Goal: Task Accomplishment & Management: Complete application form

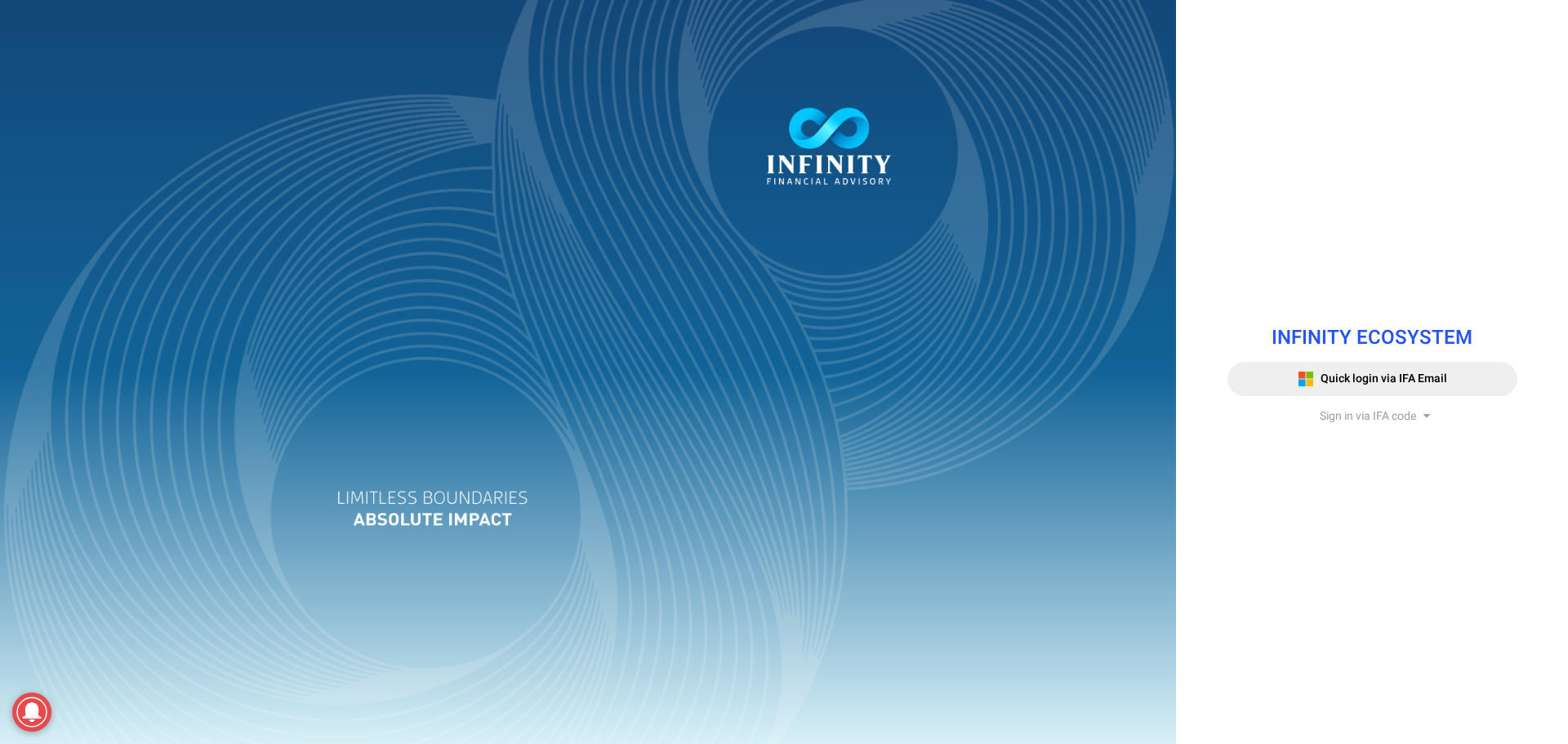
click at [1372, 414] on span "Sign in via IFA code" at bounding box center [1367, 416] width 97 height 17
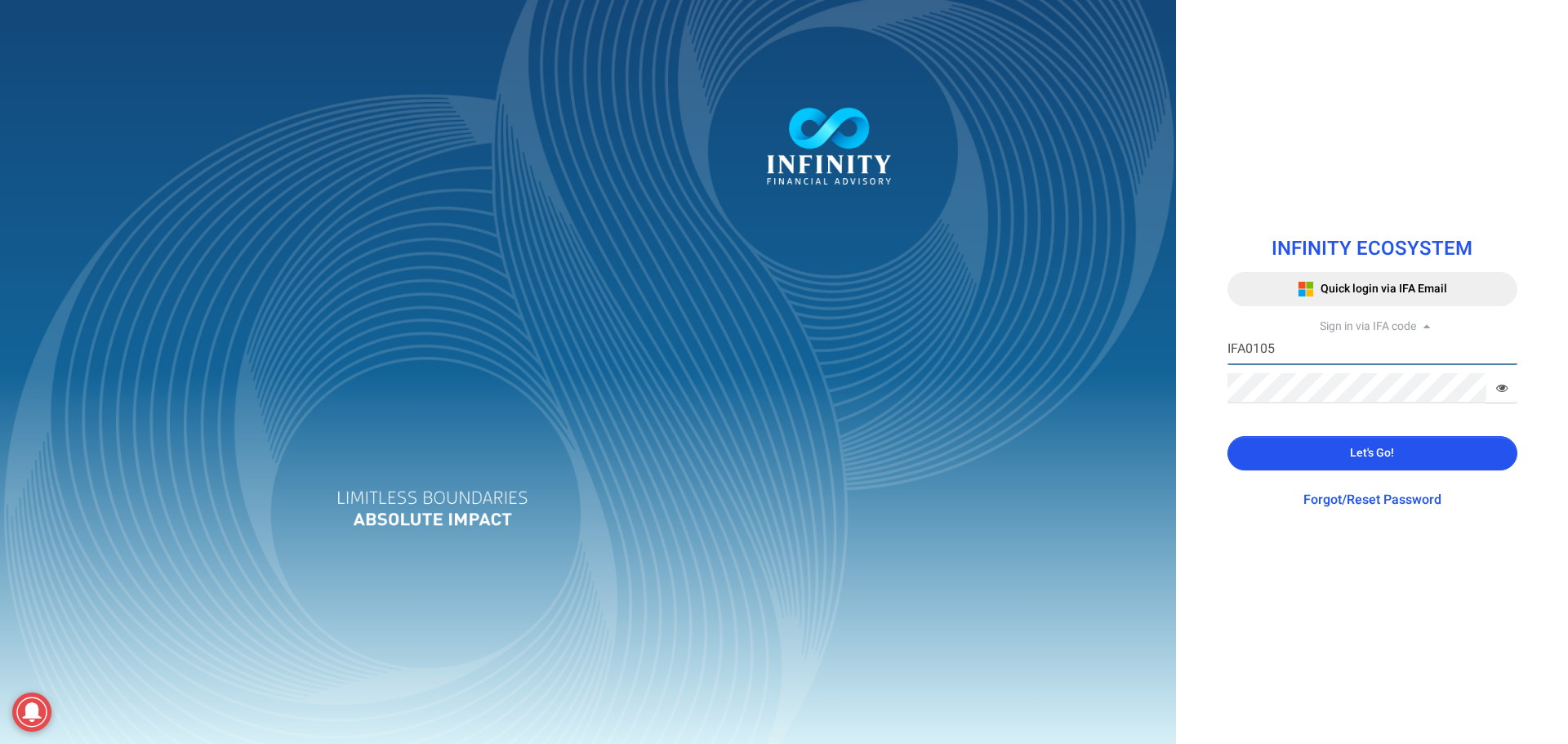
click at [1308, 354] on input "IFA0105" at bounding box center [1372, 349] width 290 height 30
type input "IFA0099"
click at [1289, 446] on button "Let's Go!" at bounding box center [1372, 453] width 290 height 34
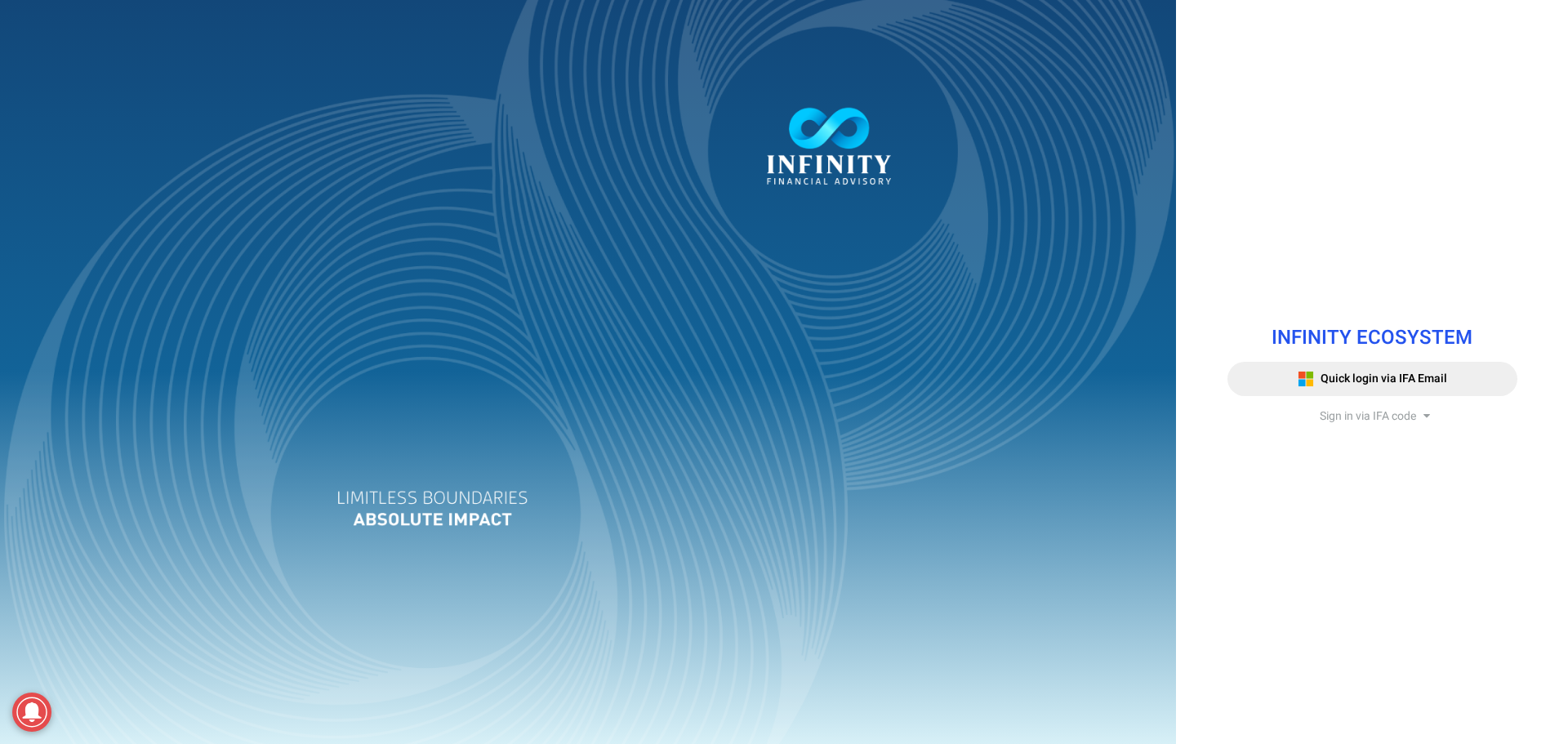
click at [1380, 423] on span "Sign in via IFA code" at bounding box center [1367, 416] width 97 height 17
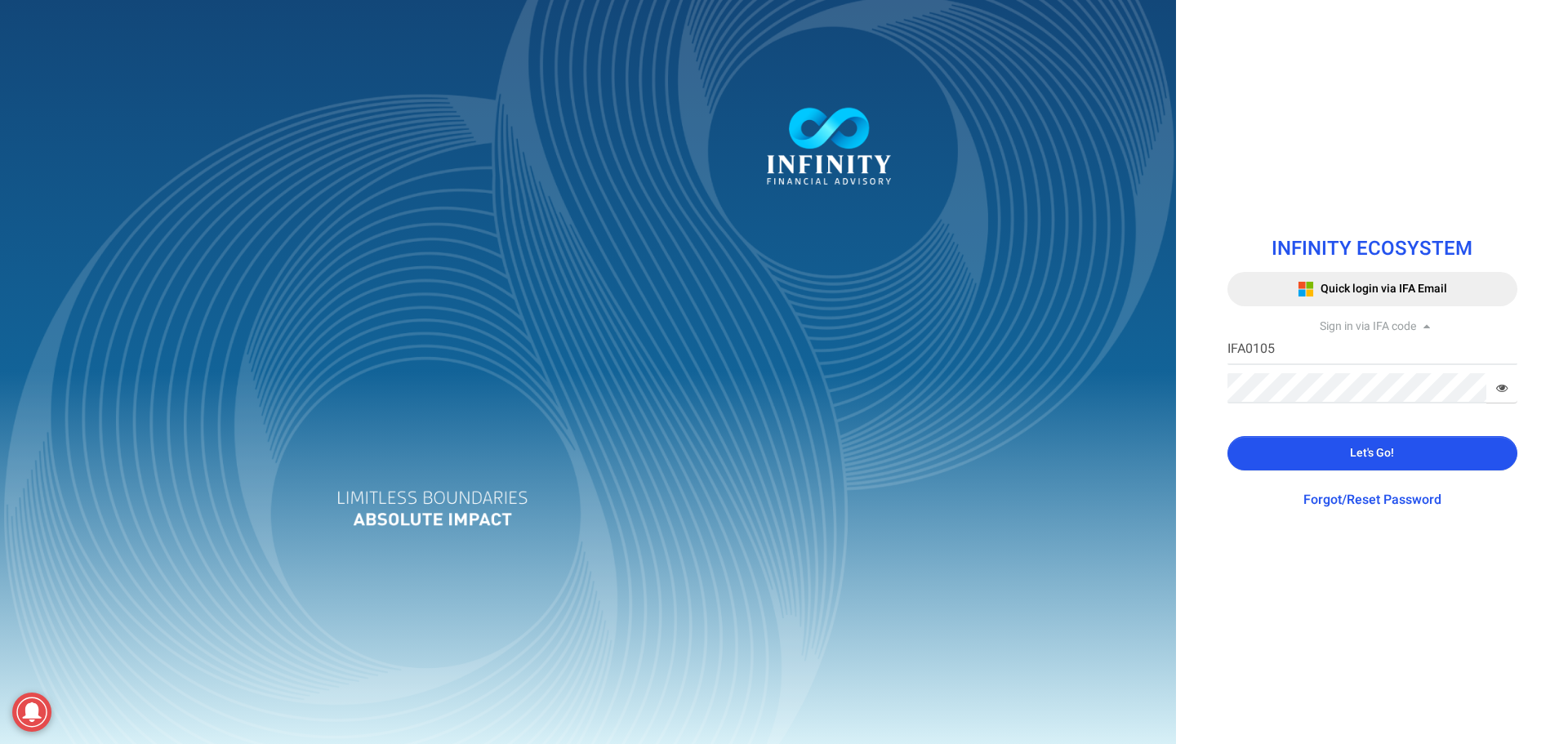
click at [1375, 458] on span "Let's Go!" at bounding box center [1372, 453] width 44 height 17
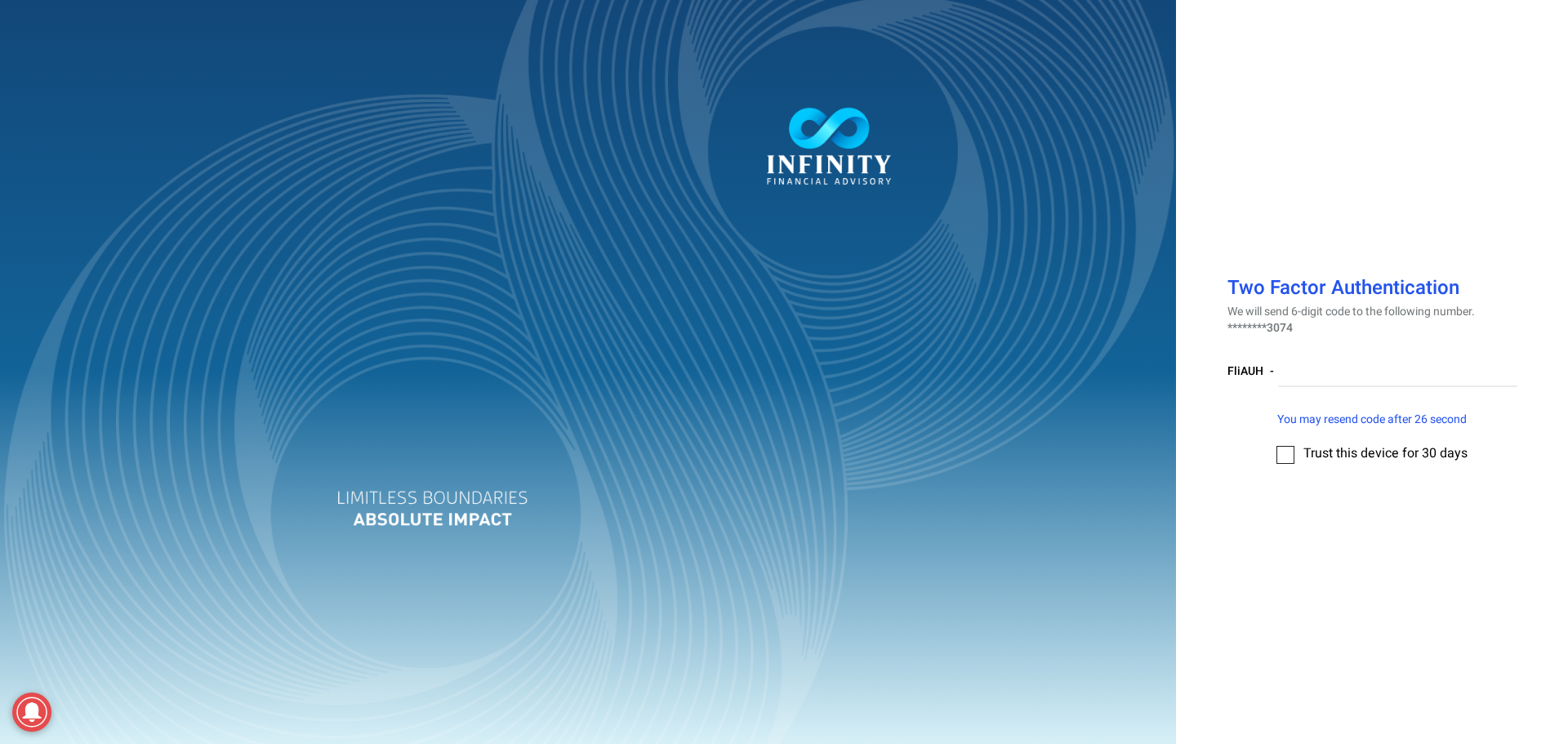
click at [1281, 459] on label at bounding box center [1285, 455] width 18 height 18
click at [1285, 449] on input "checkbox" at bounding box center [1285, 449] width 0 height 0
click at [1283, 458] on label at bounding box center [1285, 455] width 18 height 18
click at [1285, 449] on input "checkbox" at bounding box center [1285, 449] width 0 height 0
click at [1283, 458] on label at bounding box center [1285, 455] width 18 height 18
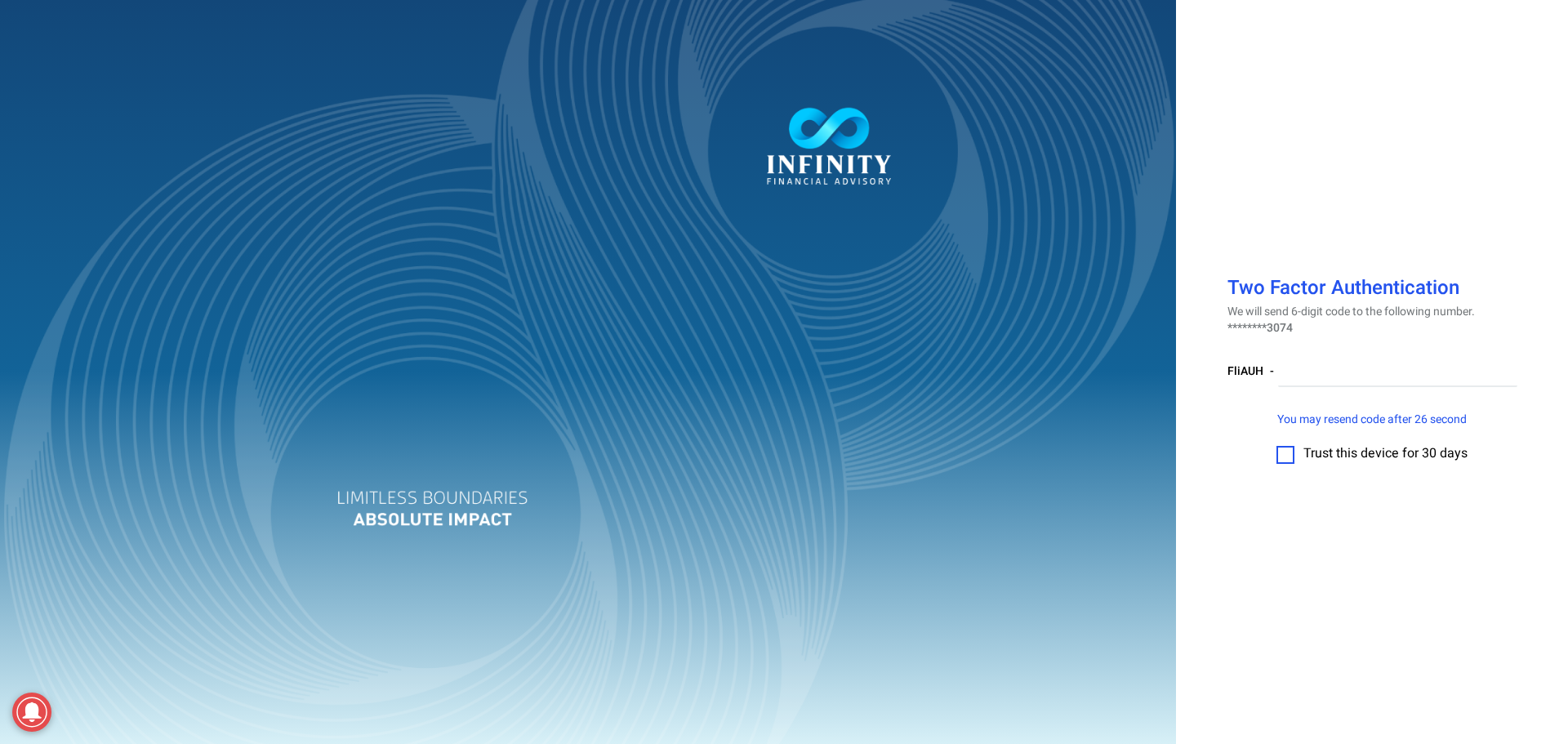
click at [1285, 449] on input "checkbox" at bounding box center [1285, 449] width 0 height 0
click at [1355, 373] on input "number" at bounding box center [1397, 372] width 239 height 30
type input "512688"
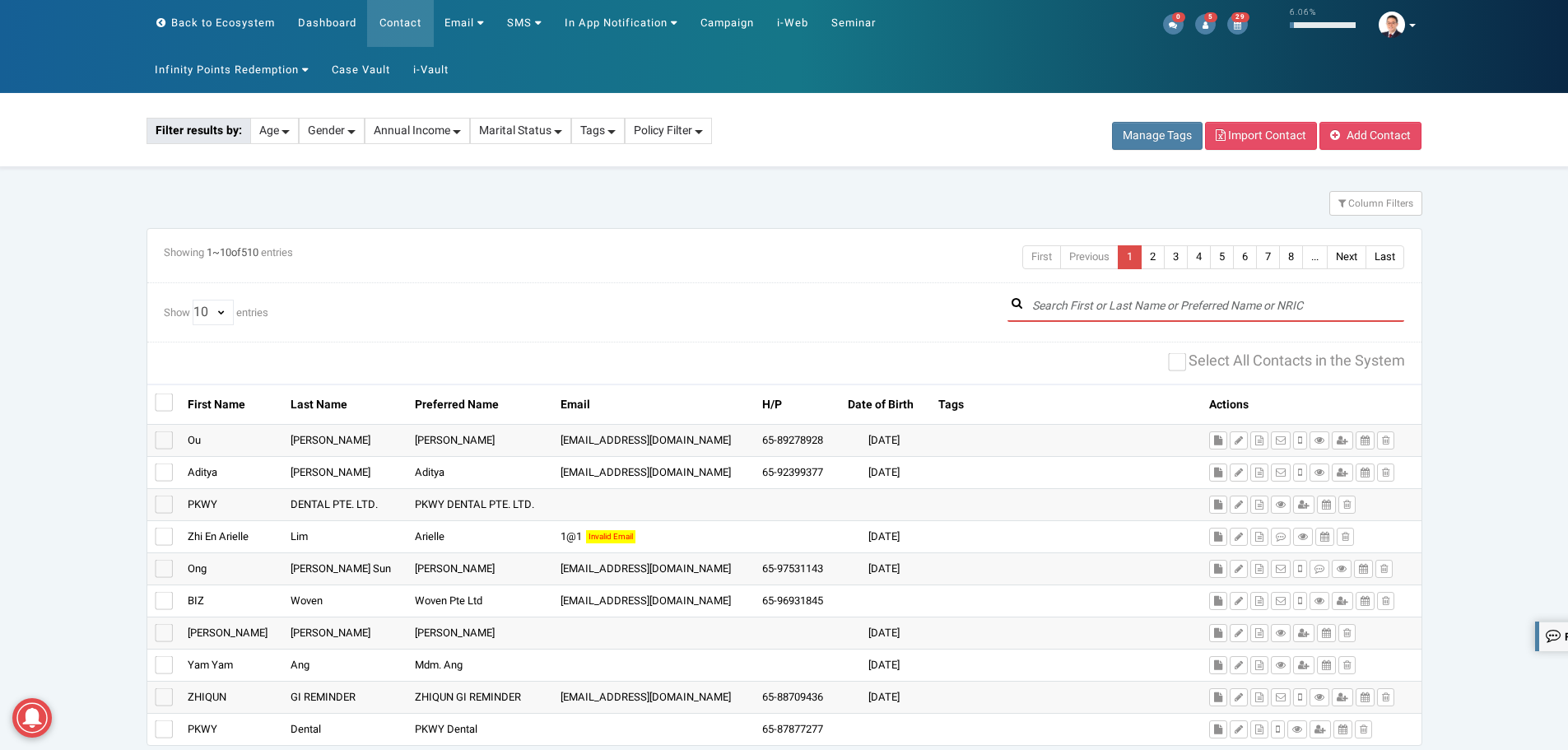
click at [1130, 303] on input "text" at bounding box center [1206, 306] width 397 height 30
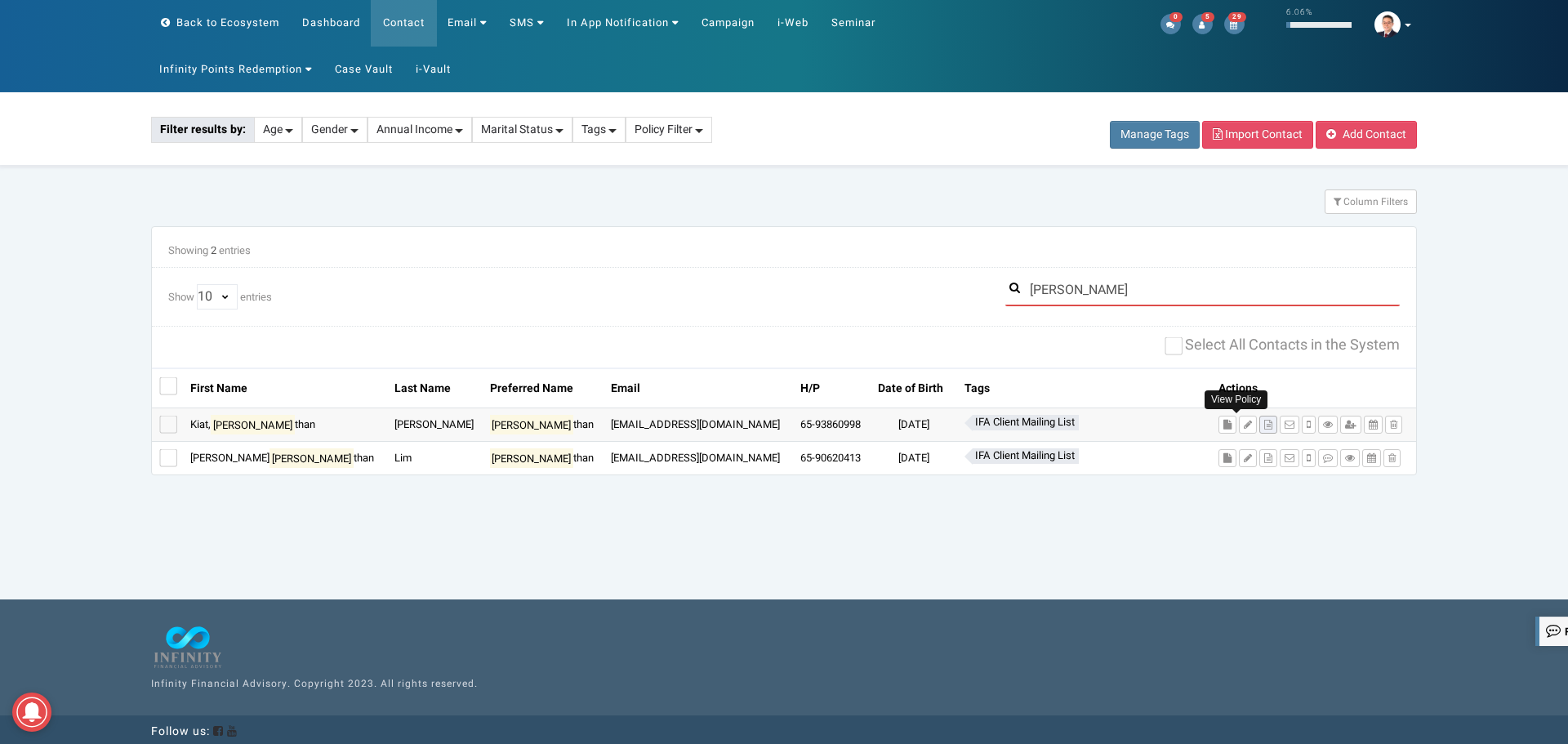
type input "jona"
click at [1264, 429] on icon at bounding box center [1268, 424] width 8 height 10
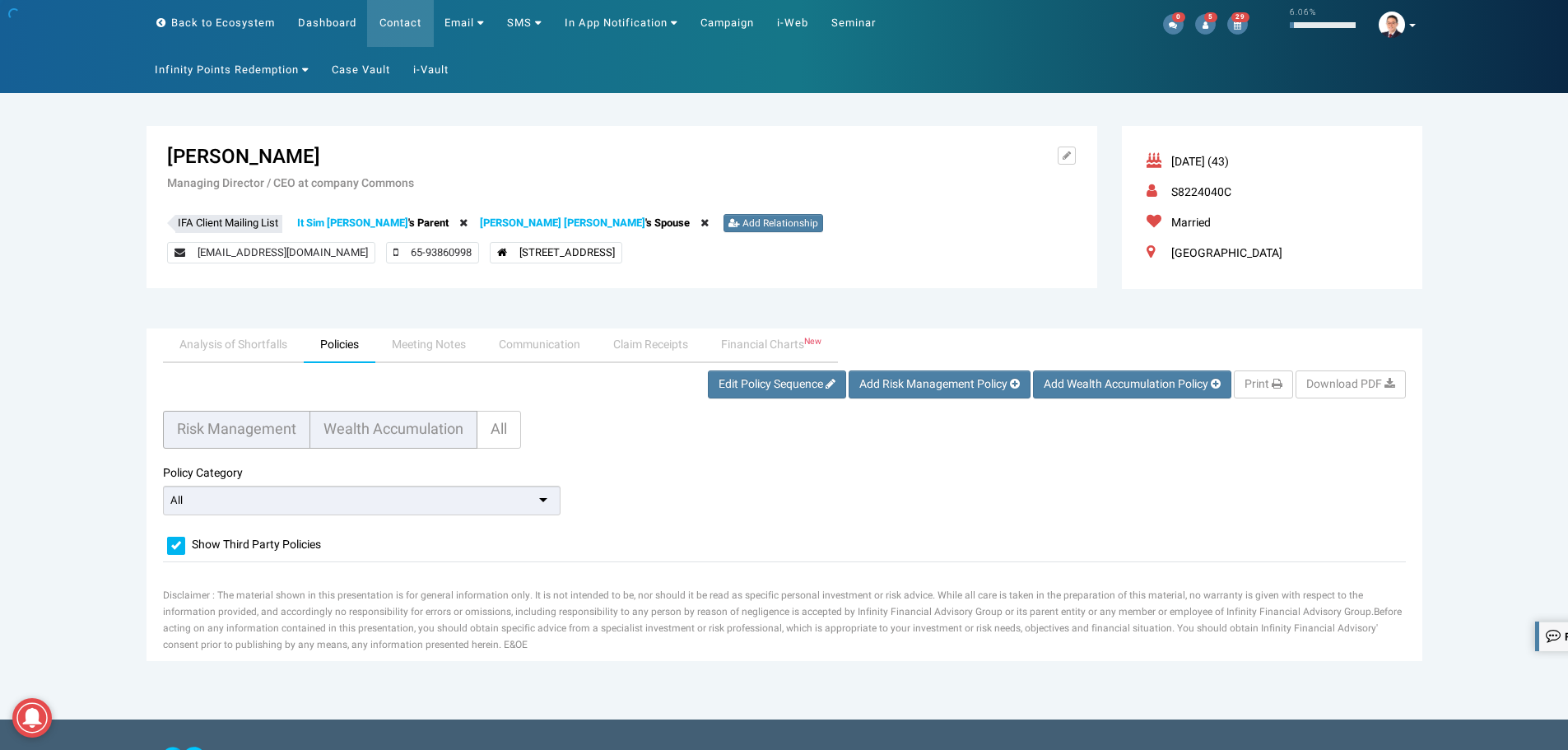
click at [394, 432] on span "Wealth Accumulation" at bounding box center [394, 429] width 140 height 22
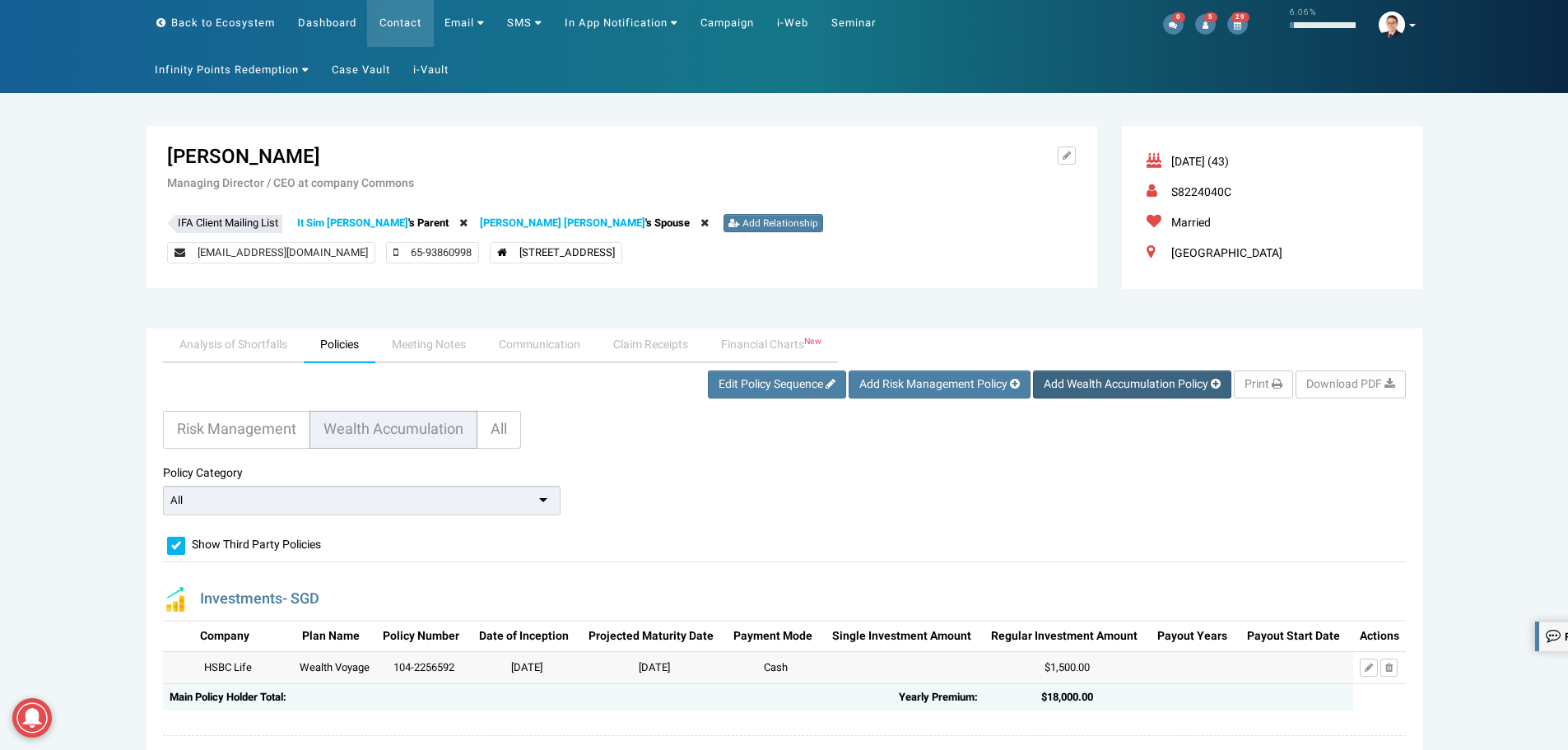
click at [1162, 388] on span "Add Wealth Accumulation Policy" at bounding box center [1126, 384] width 165 height 17
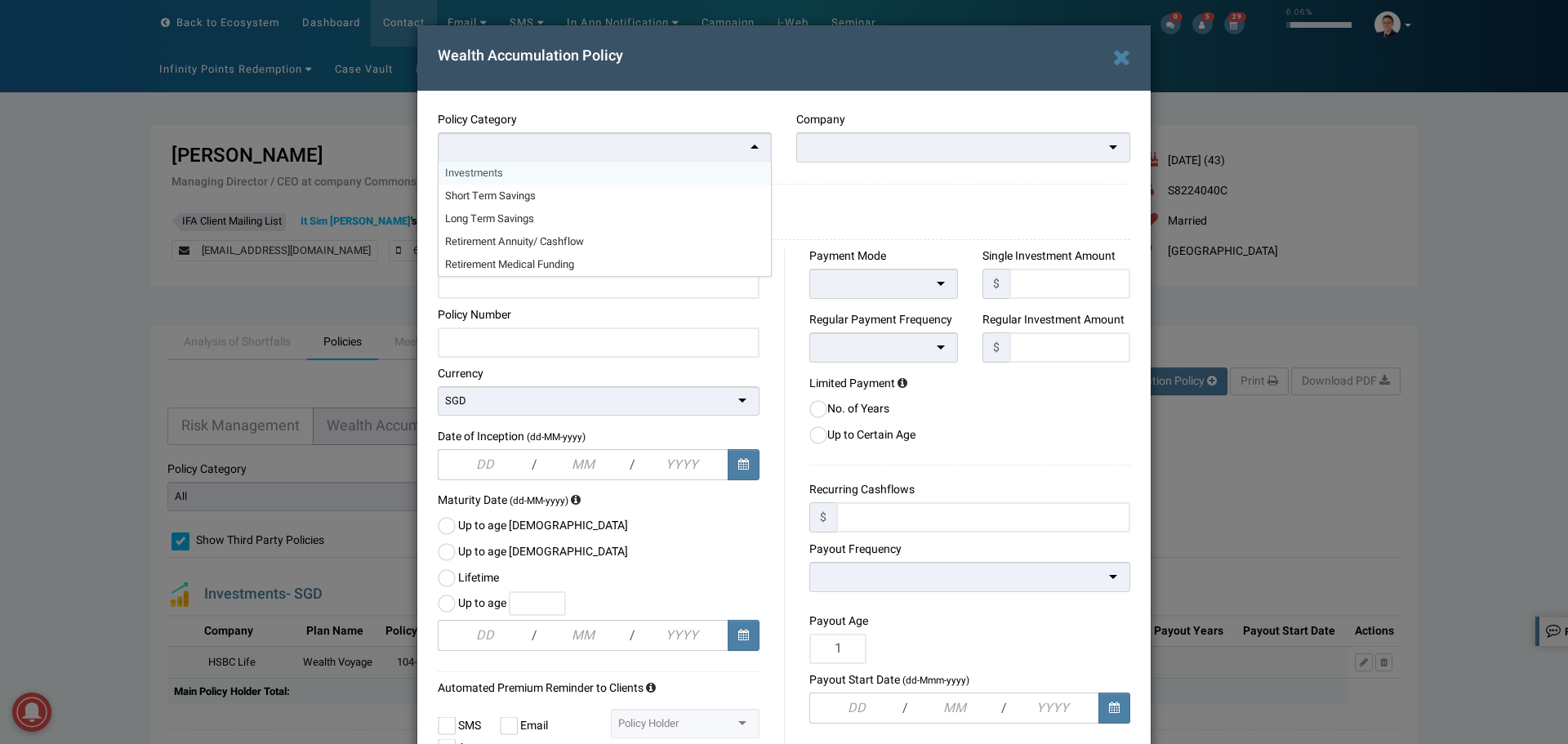
click at [728, 153] on div at bounding box center [605, 146] width 334 height 30
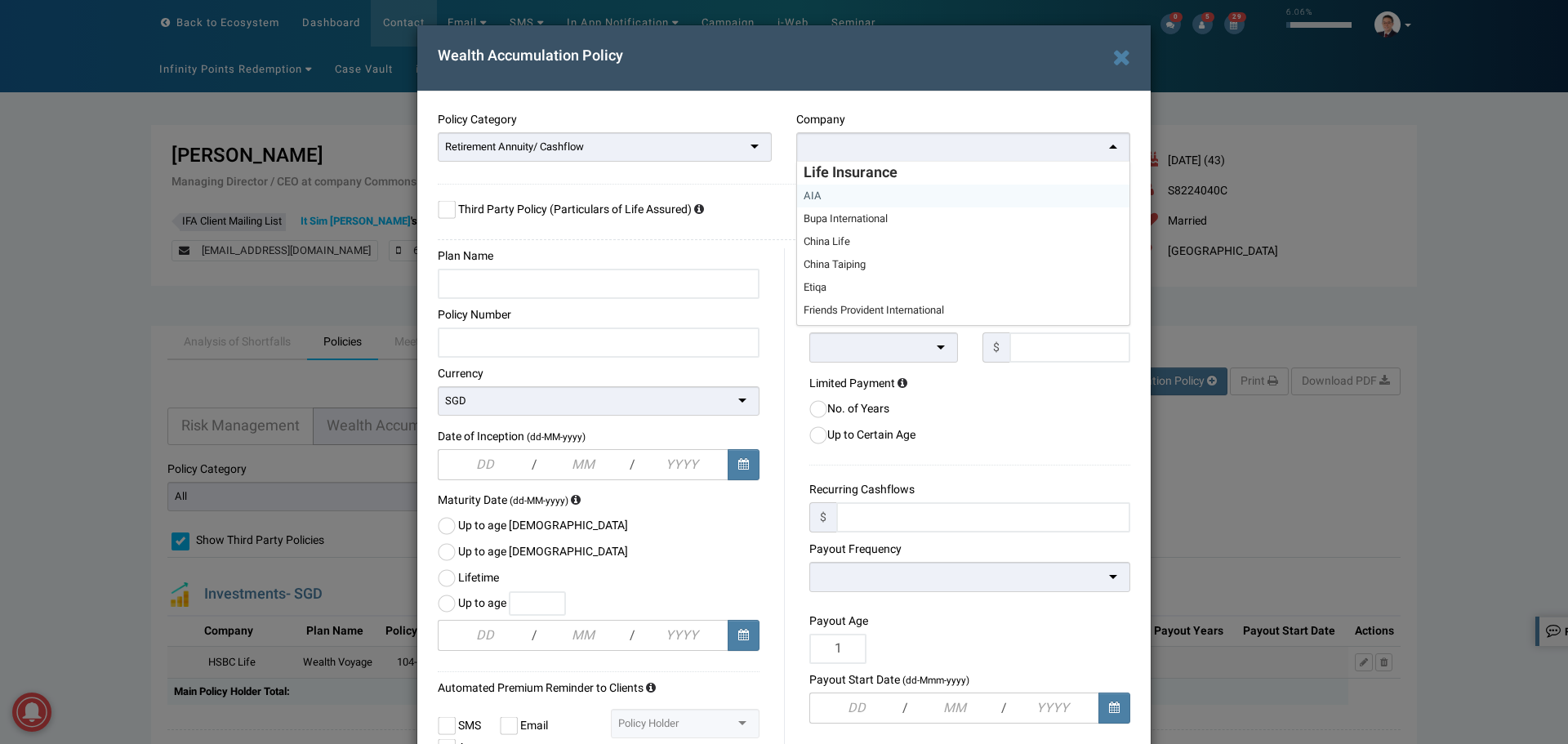
click at [902, 147] on div at bounding box center [963, 146] width 334 height 30
type input "tok"
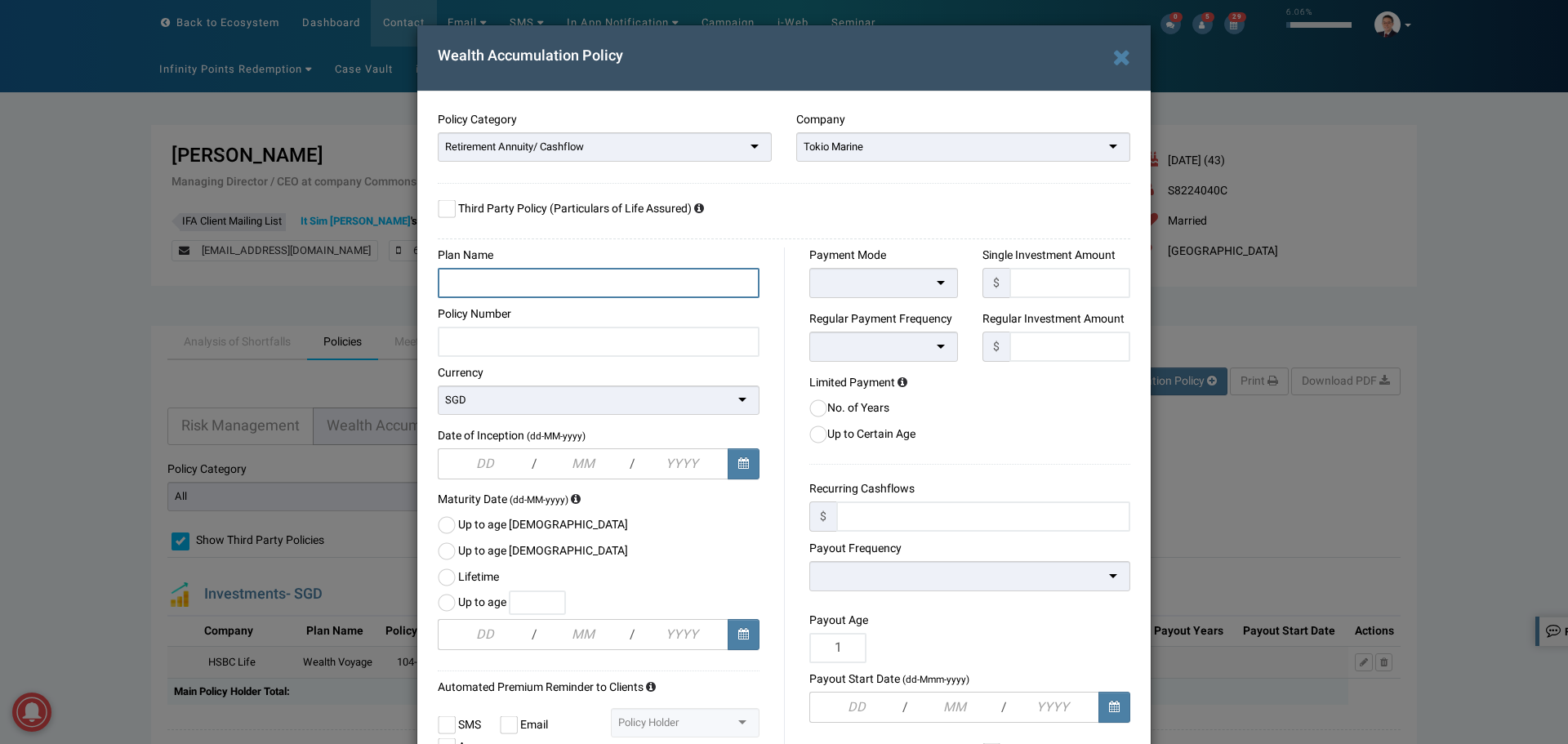
click at [509, 285] on input at bounding box center [598, 282] width 322 height 30
paste input "TM Retirement@63"
type input "TM Retirement@63"
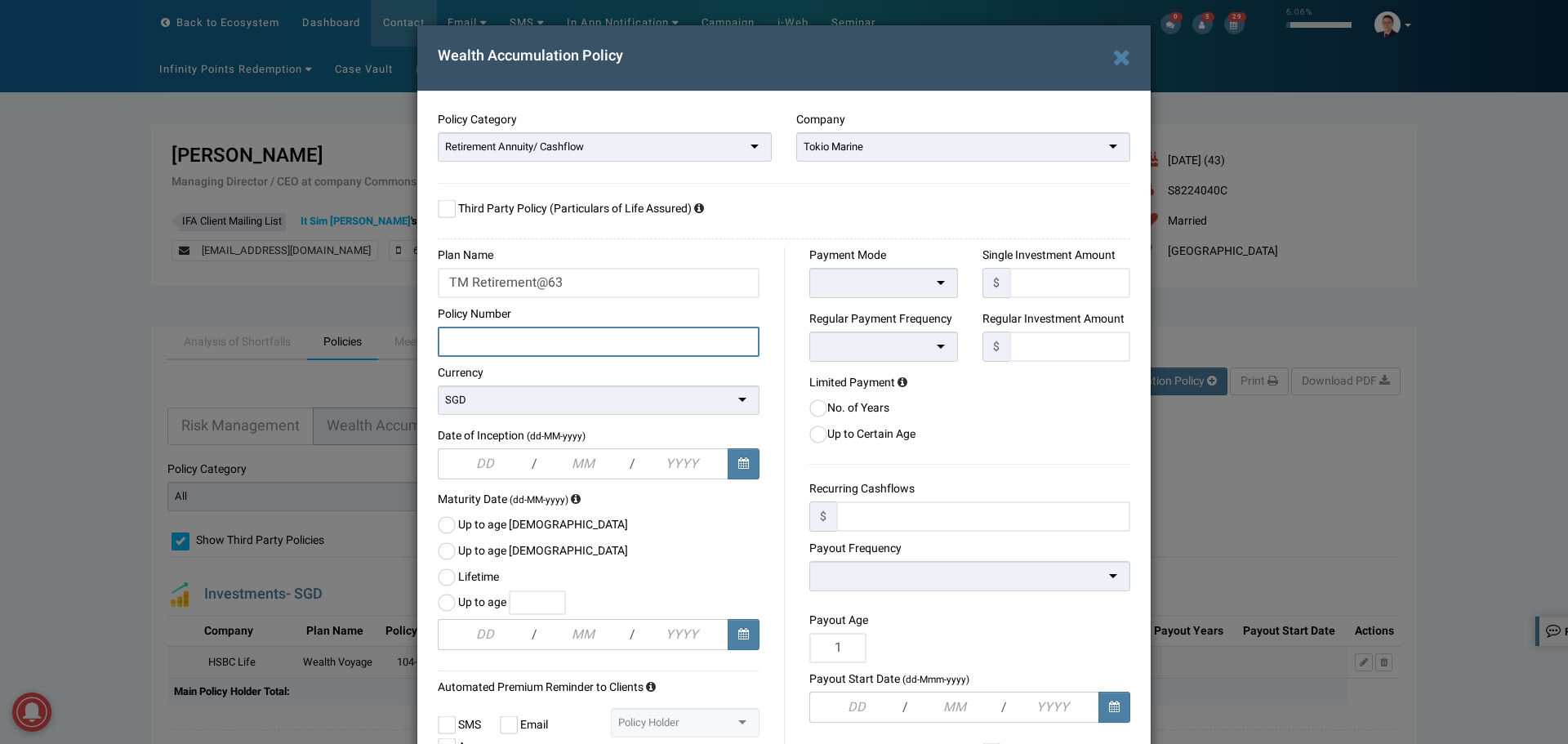
click at [553, 348] on input at bounding box center [598, 341] width 322 height 30
paste input "00287533"
type input "00287533"
click at [455, 474] on input "text" at bounding box center [484, 464] width 94 height 31
type input "28"
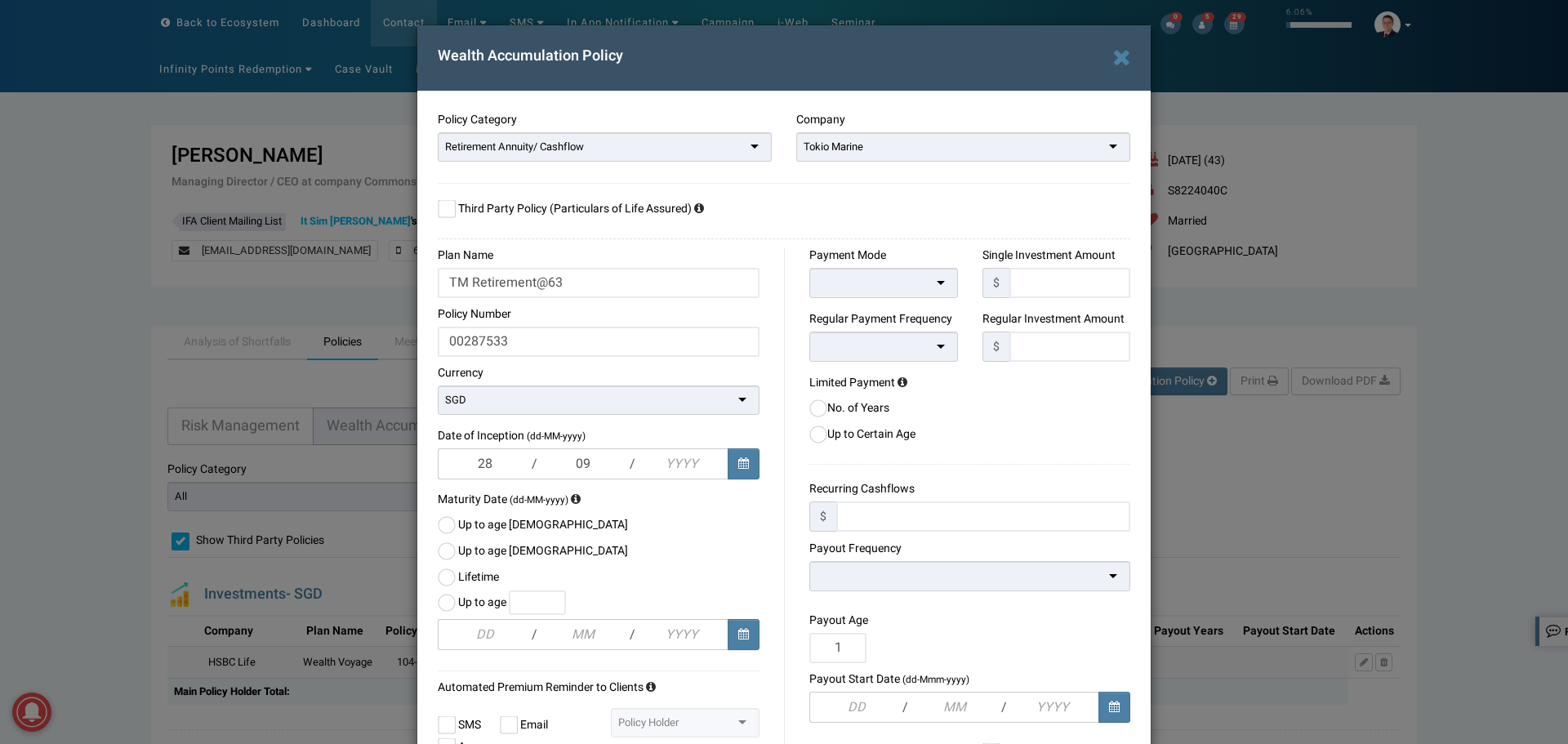
type input "09"
type input "2016"
click at [774, 522] on div "Plan Name TM Retirement@63 Policy Number 00287533 Currency SGD SGD MYR AUD CHF …" at bounding box center [605, 534] width 359 height 573
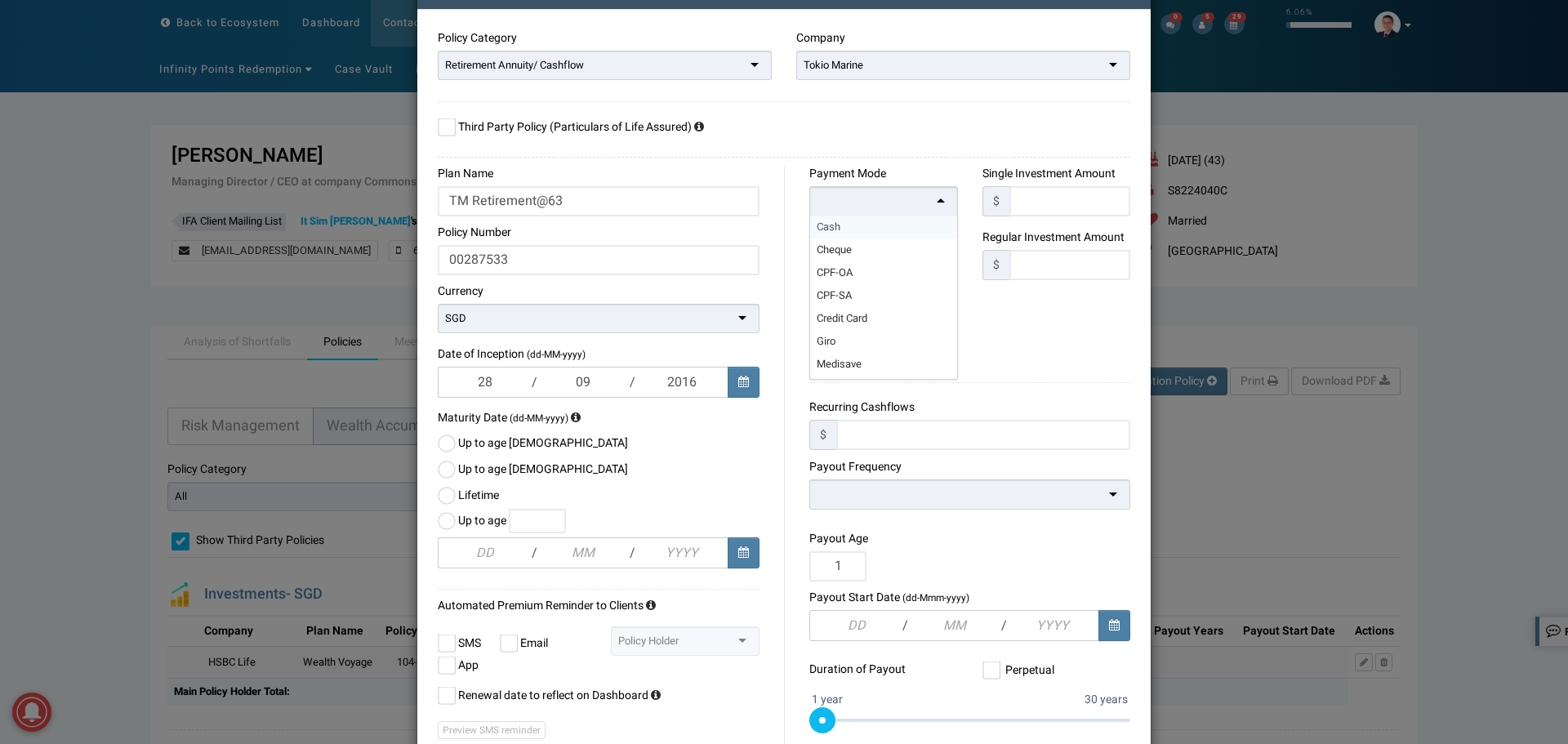
click at [841, 196] on div at bounding box center [883, 201] width 148 height 30
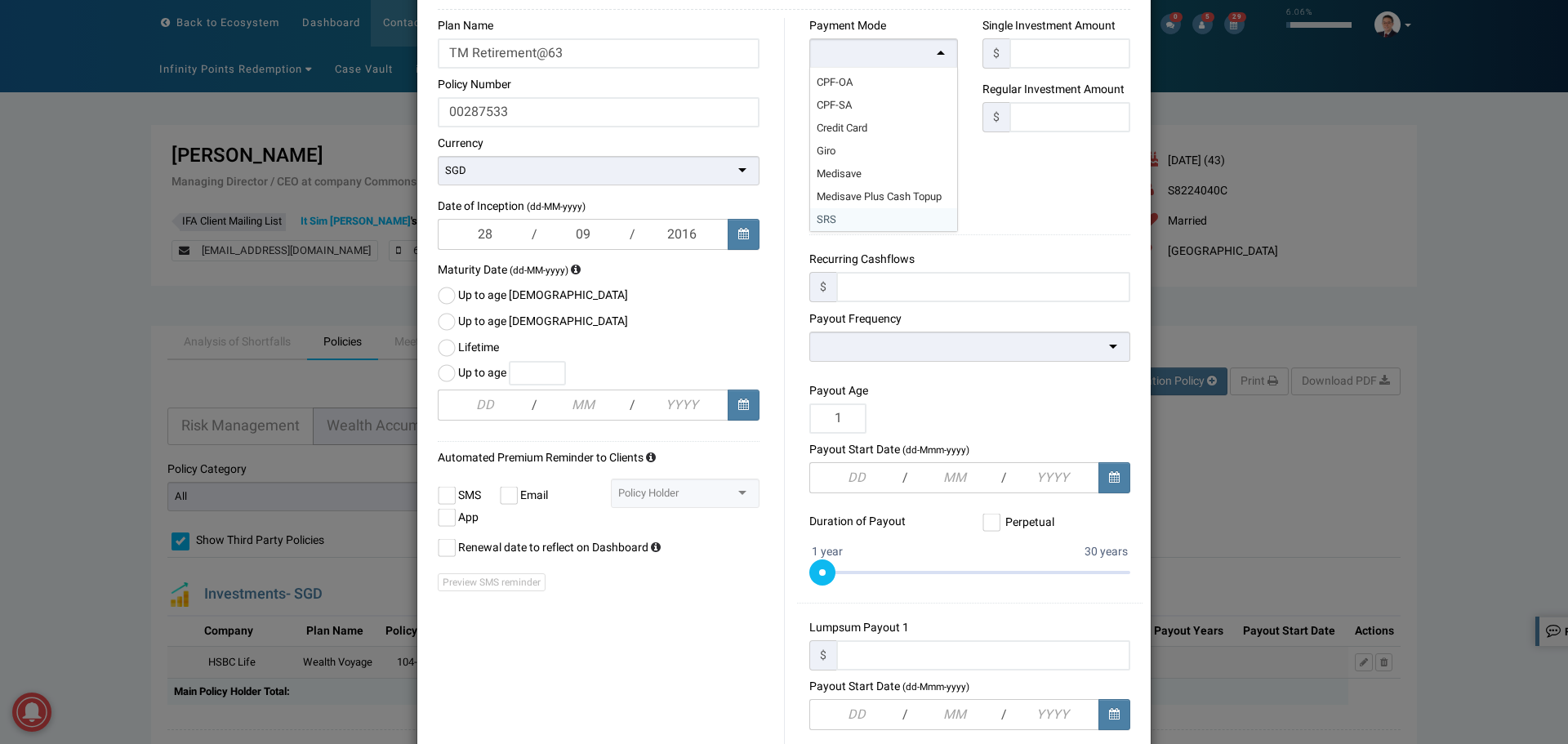
scroll to position [245, 0]
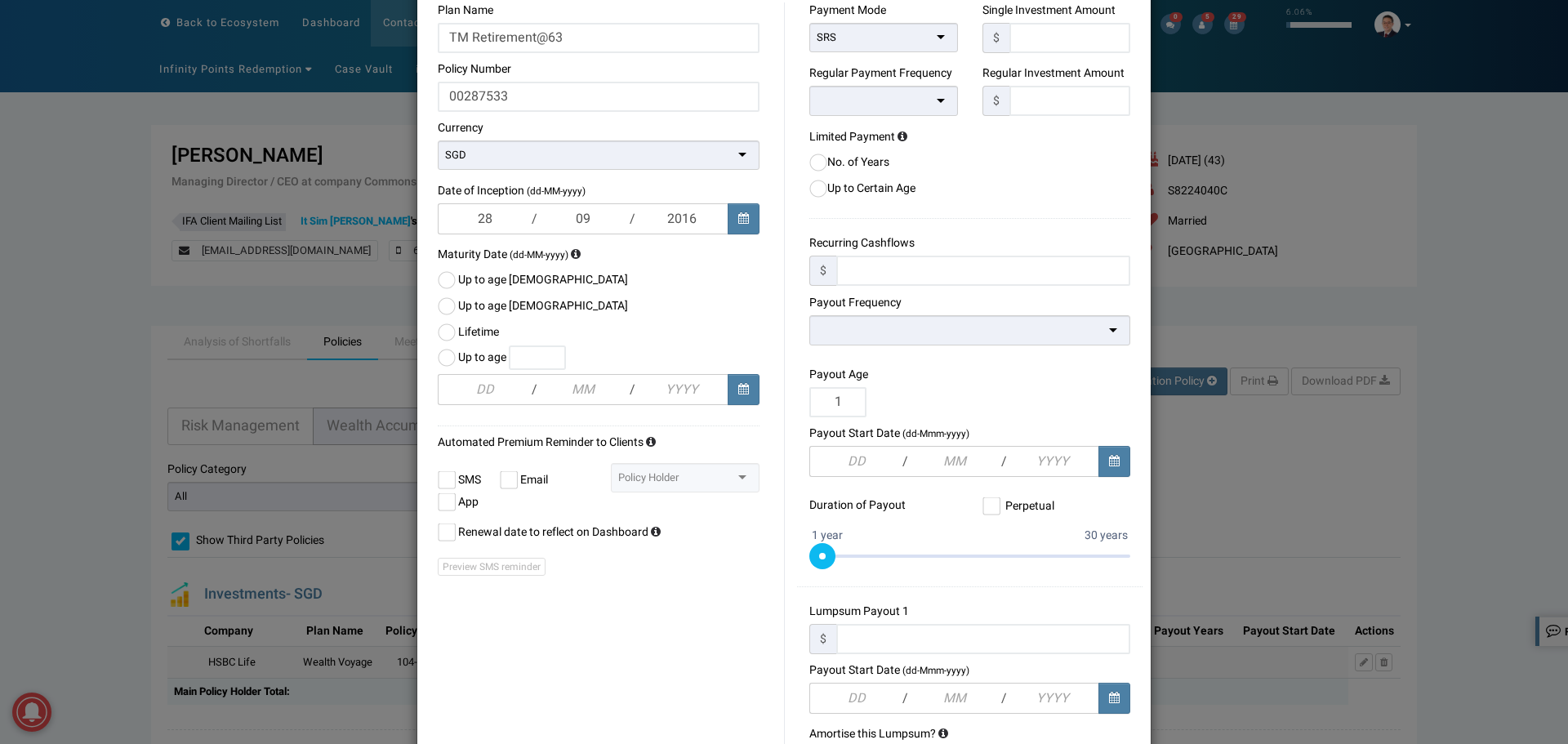
click at [773, 188] on div "Plan Name TM Retirement@63 Policy Number 00287533 Currency SGD SGD MYR AUD CHF …" at bounding box center [605, 289] width 359 height 573
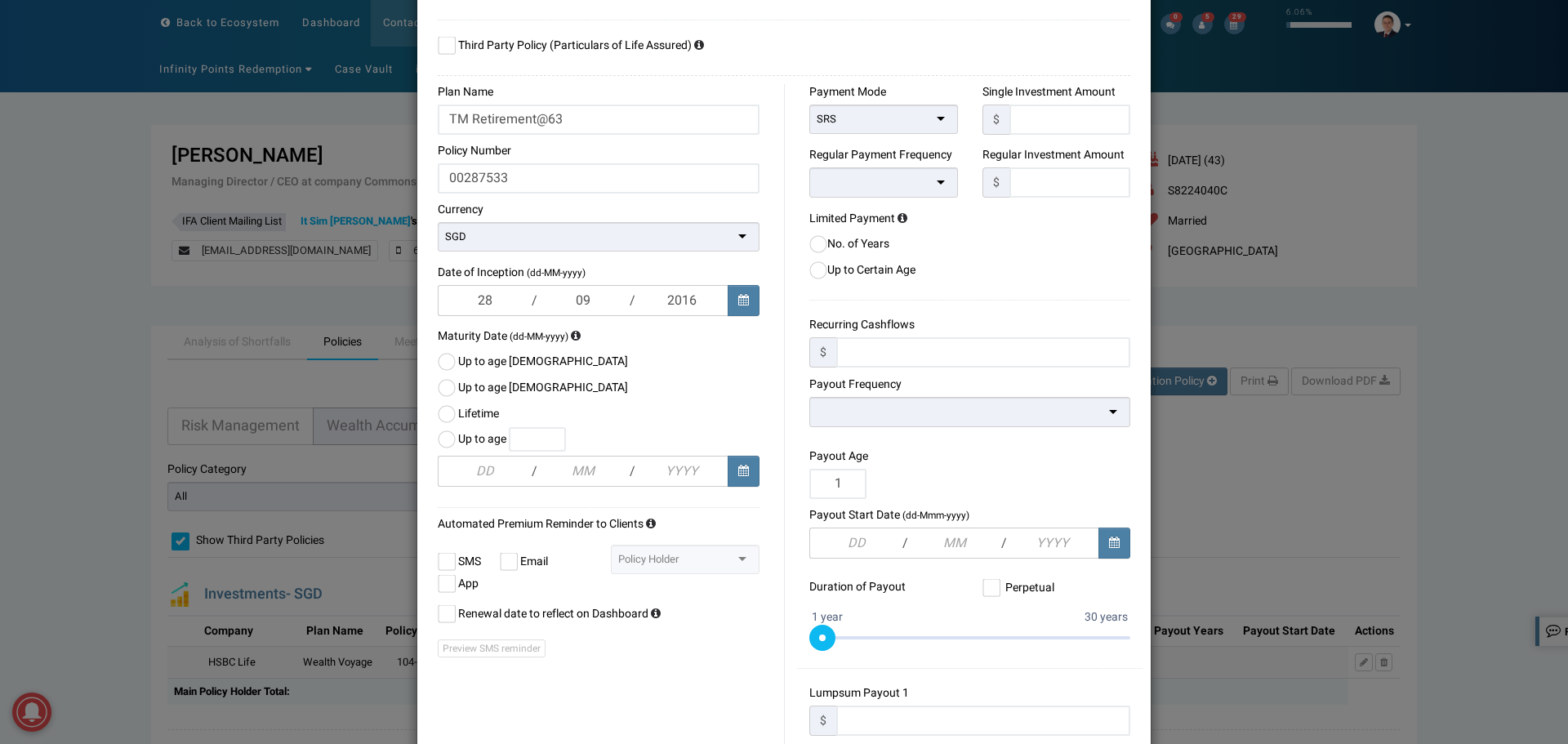
click at [842, 184] on div at bounding box center [883, 182] width 148 height 30
click at [784, 173] on div "Payment Mode SRS Cash Cheque CPF-OA CPF-SA Credit Card Giro Medisave Medisave P…" at bounding box center [962, 593] width 359 height 1018
click at [443, 439] on label at bounding box center [446, 439] width 18 height 18
click at [437, 434] on input "radio" at bounding box center [437, 434] width 0 height 0
click at [541, 441] on input "Up to age" at bounding box center [537, 439] width 57 height 24
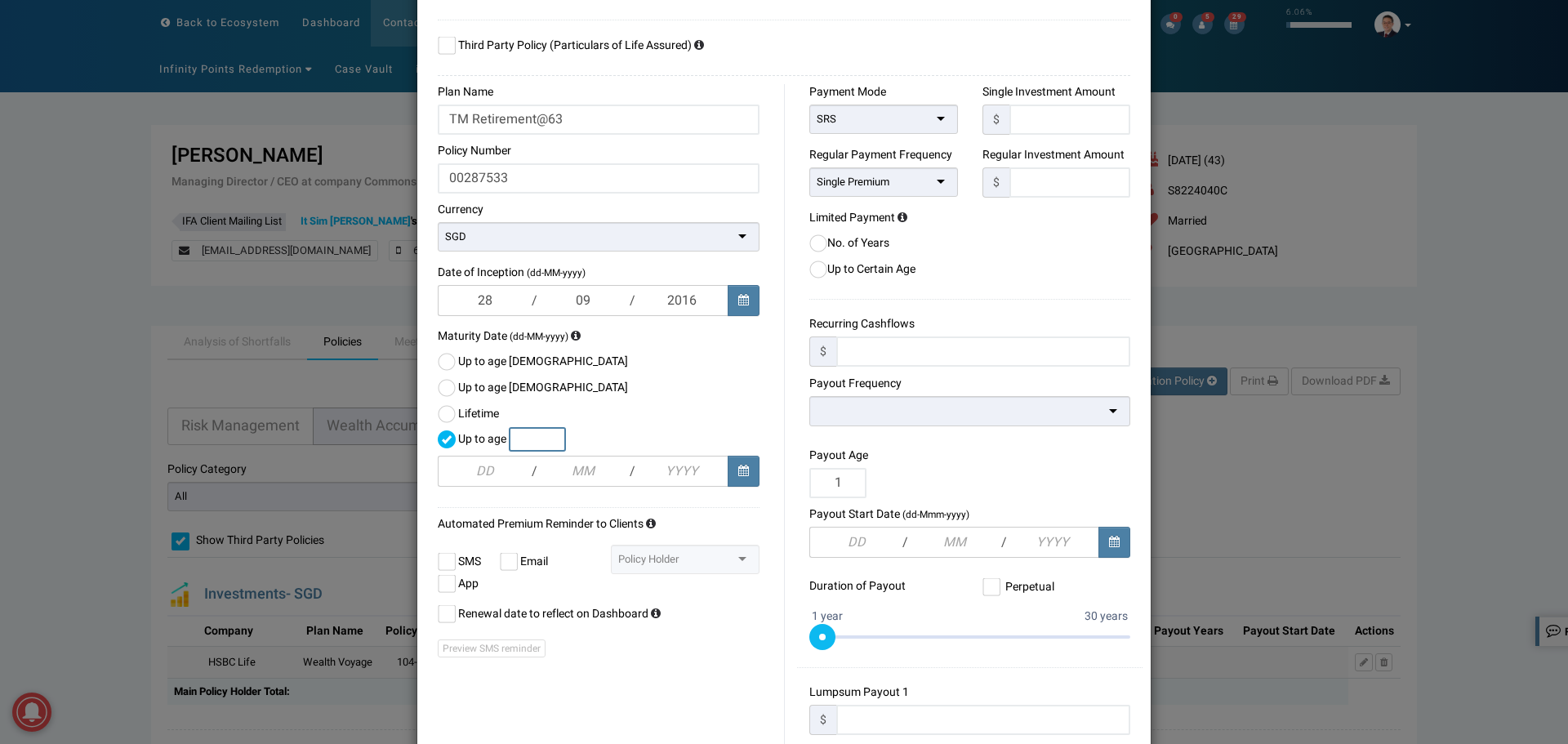
type input "7"
type input "28"
type input "09"
type input "1989"
type input "73"
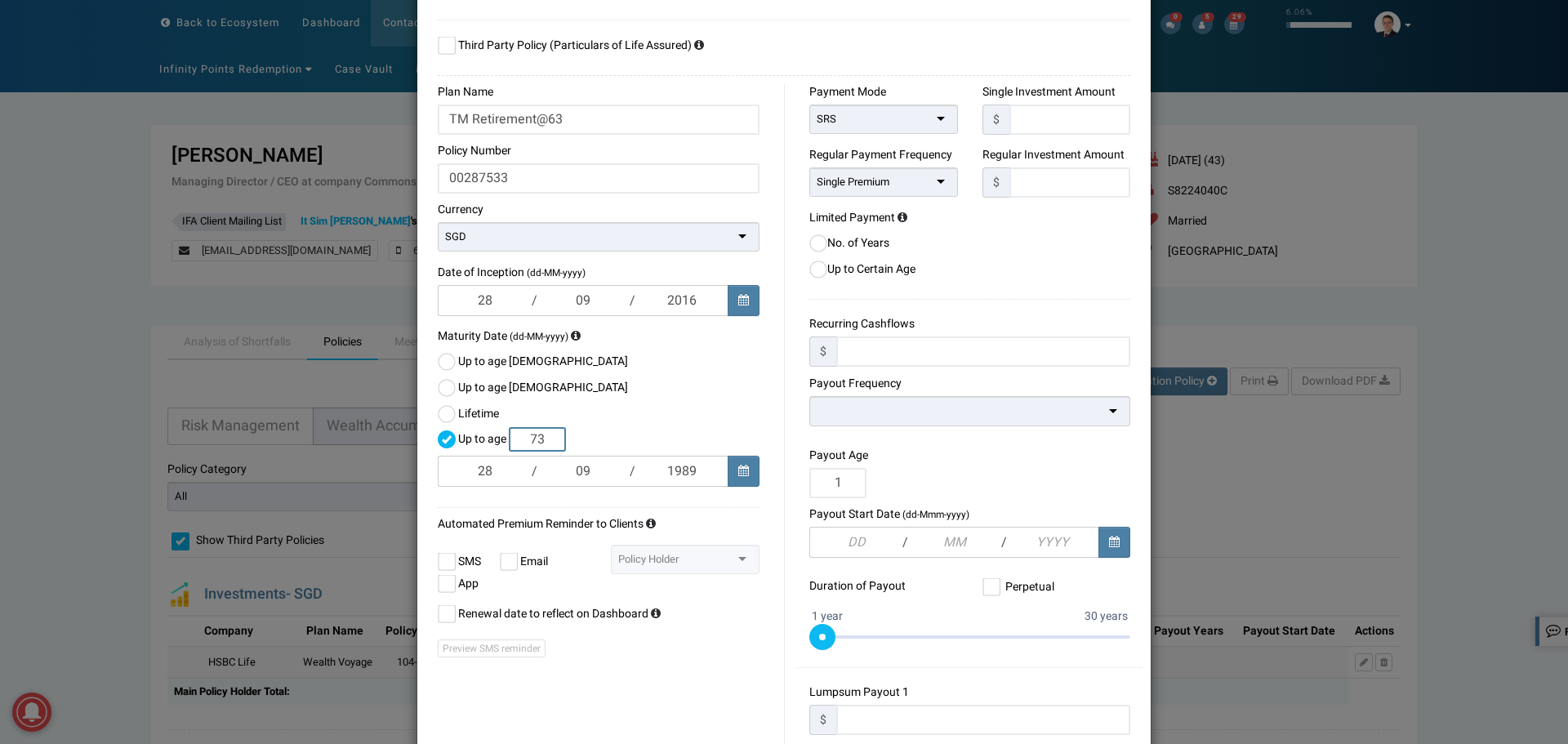
type input "2055"
type input "73"
click at [775, 374] on div "Plan Name TM Retirement@63 Policy Number 00287533 Currency SGD SGD MYR AUD CHF …" at bounding box center [605, 371] width 359 height 573
click at [787, 365] on div "Payment Mode SRS Cash Cheque CPF-OA CPF-SA Credit Card Giro Medisave Medisave P…" at bounding box center [962, 593] width 359 height 1018
click at [790, 331] on div "Payment Mode SRS Cash Cheque CPF-OA CPF-SA Credit Card Giro Medisave Medisave P…" at bounding box center [962, 593] width 359 height 1018
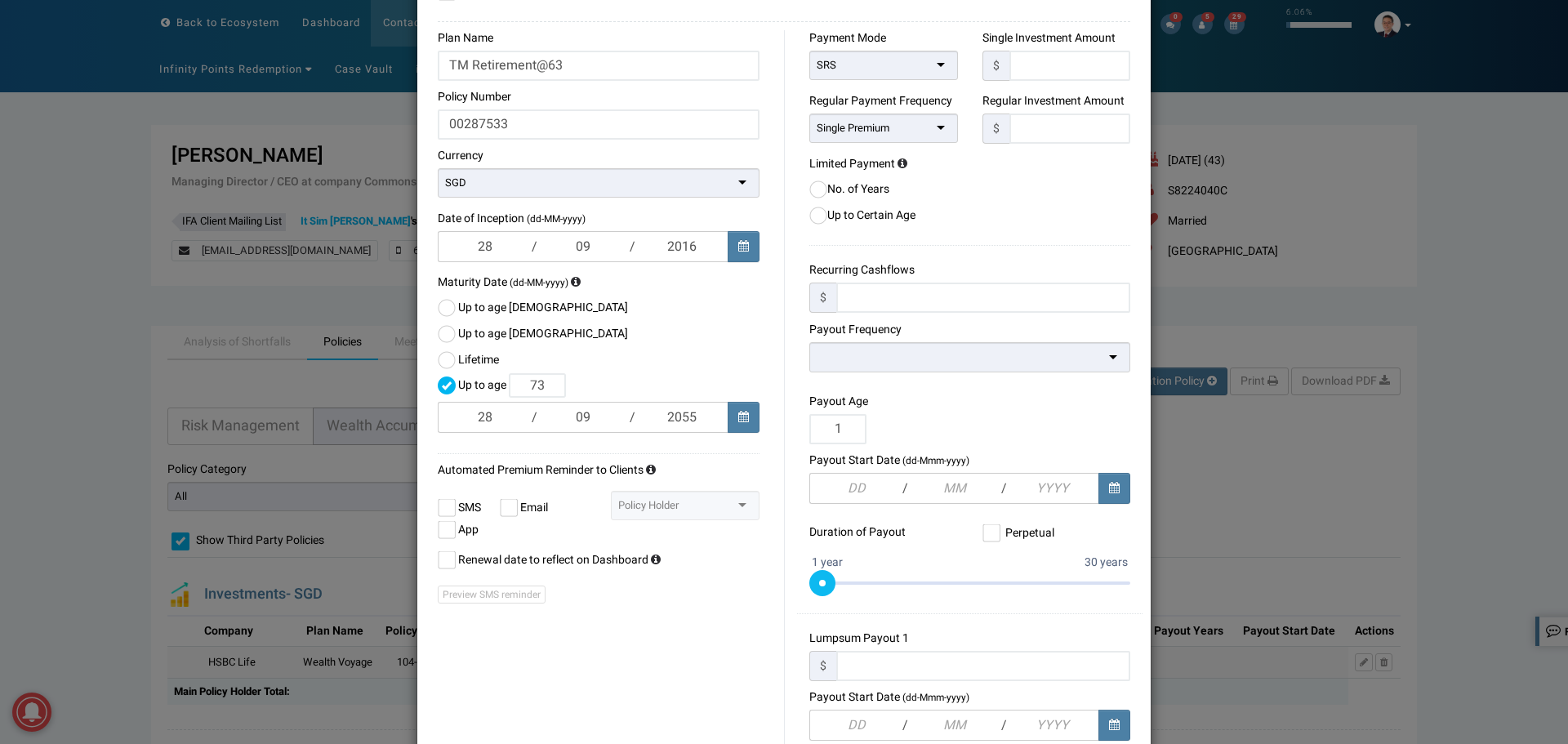
scroll to position [245, 0]
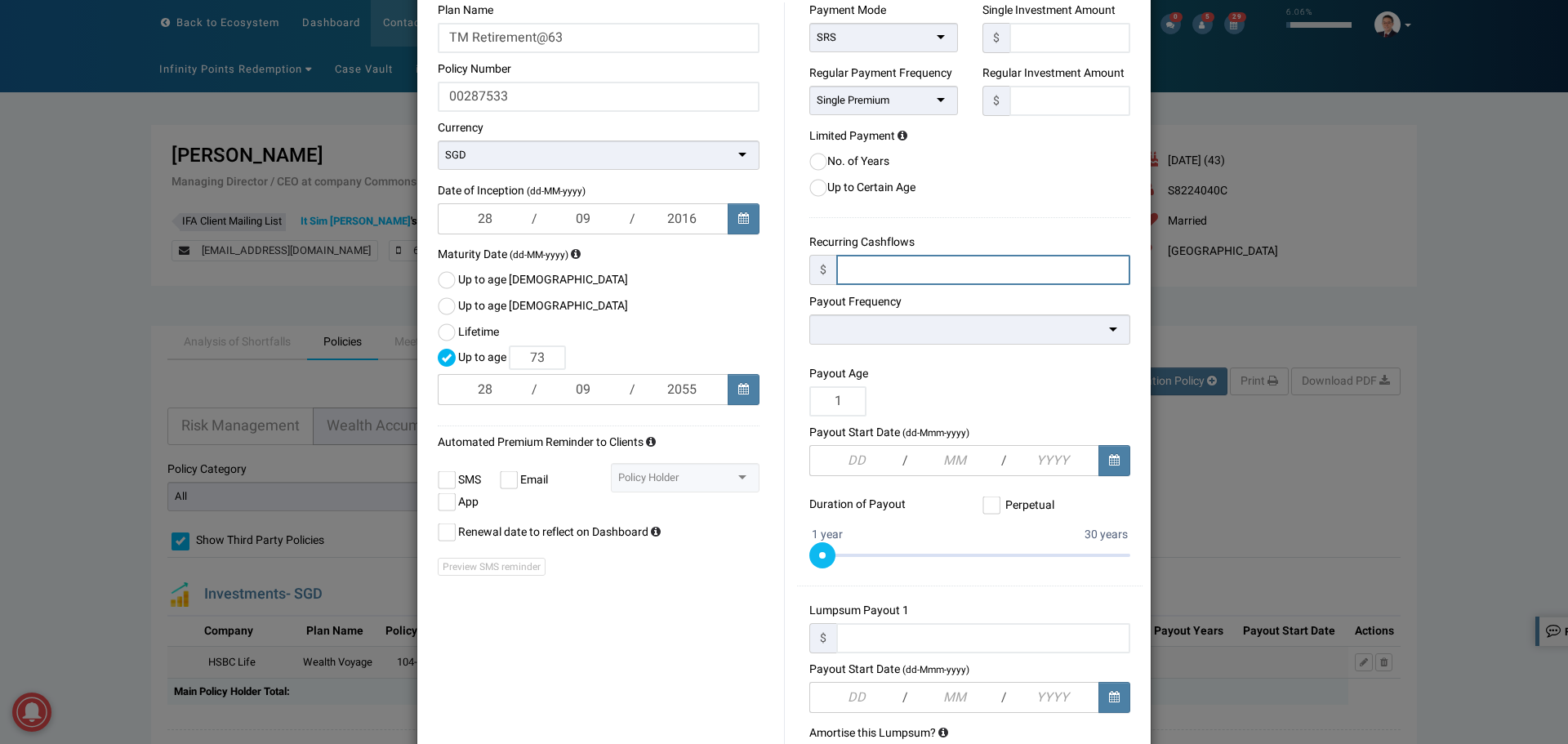
click at [887, 268] on input "text" at bounding box center [982, 269] width 294 height 30
paste input "5,492"
type input "5,492"
click at [831, 331] on div at bounding box center [969, 329] width 321 height 30
click at [852, 464] on input "text" at bounding box center [855, 460] width 93 height 31
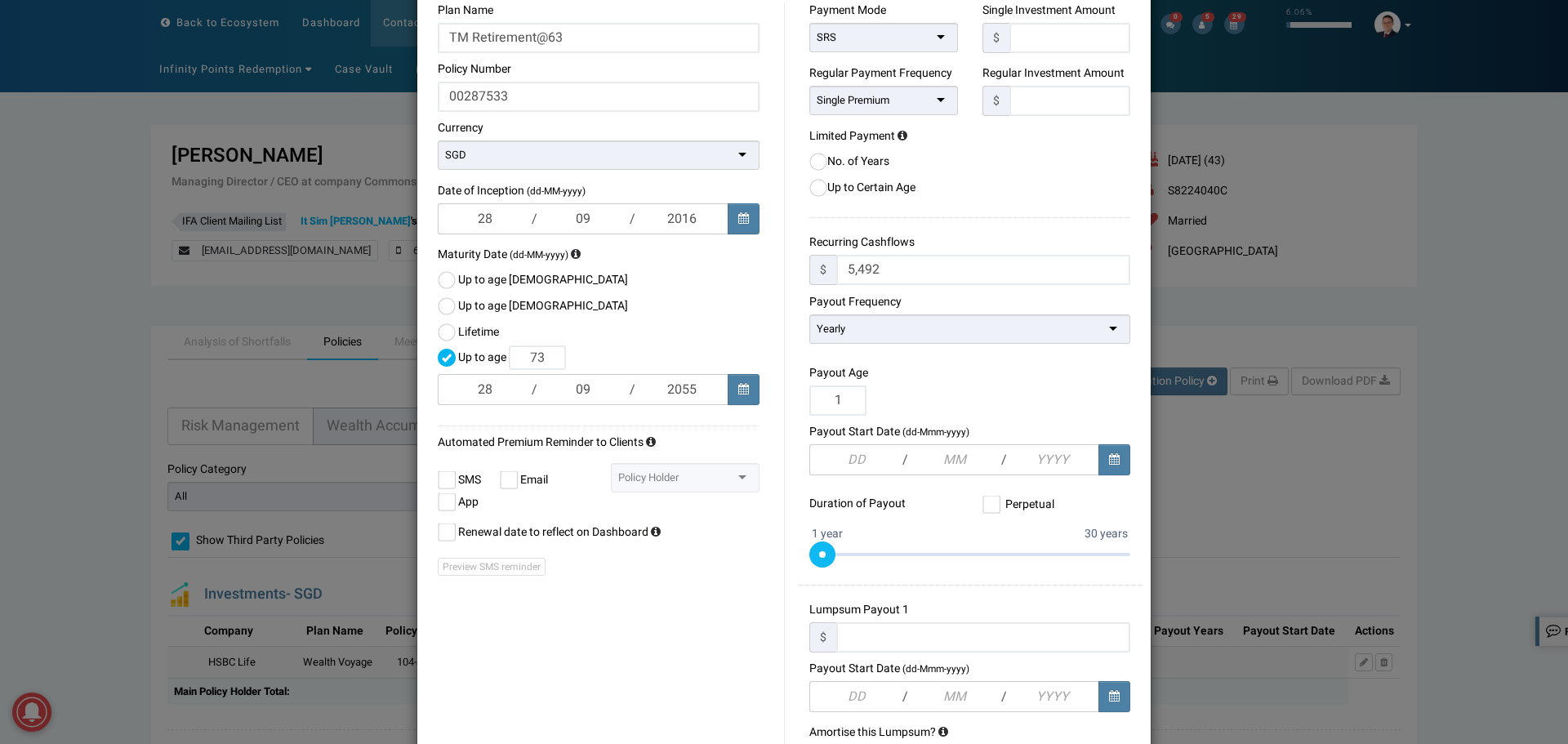
type input "43"
type input "28"
type input "09"
type input "204"
type input "63"
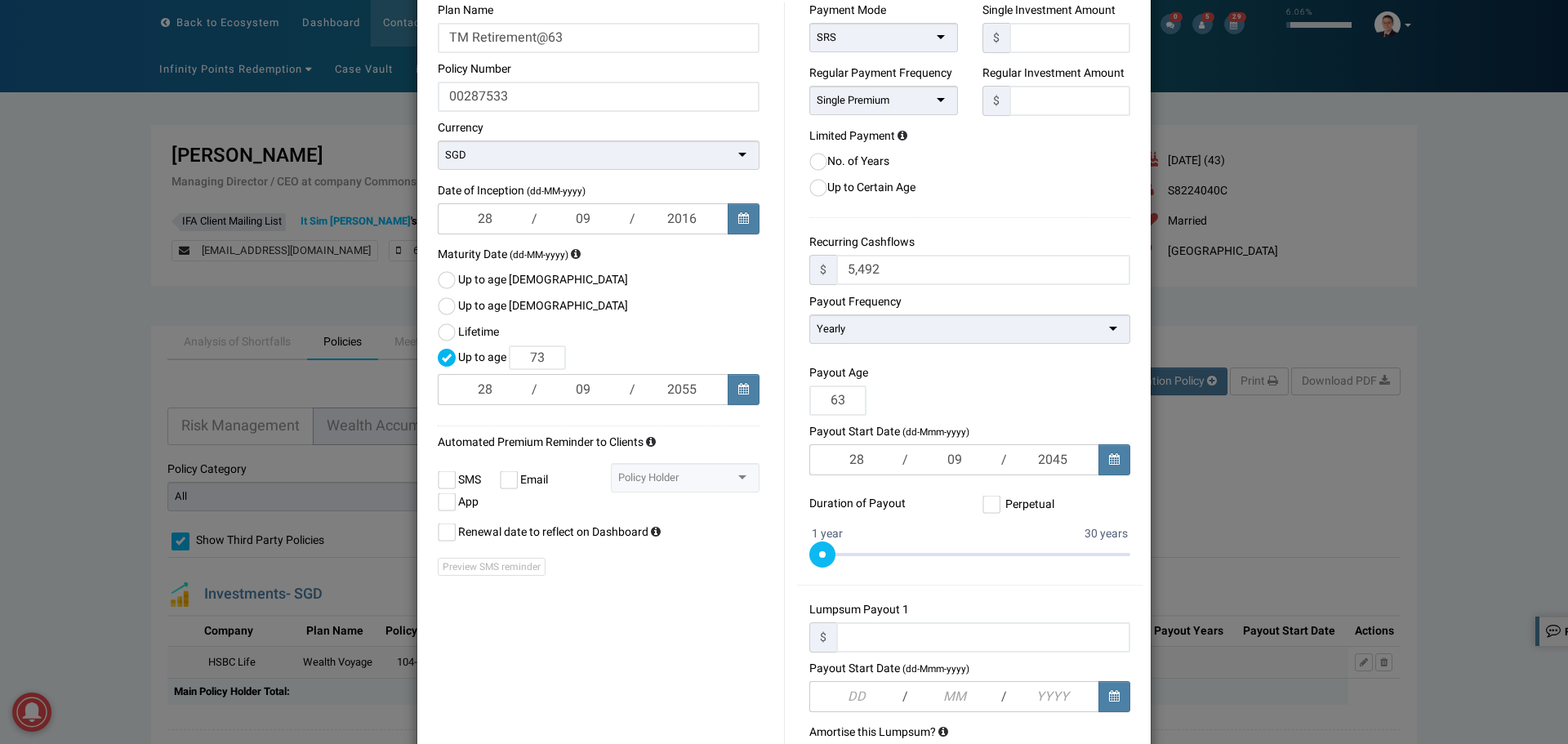
type input "2045"
drag, startPoint x: 814, startPoint y: 562, endPoint x: 906, endPoint y: 561, distance: 92.0
click at [906, 561] on span at bounding box center [914, 554] width 26 height 26
click at [784, 521] on div "Payment Mode SRS Cash Cheque CPF-OA CPF-SA Credit Card Giro Medisave Medisave P…" at bounding box center [962, 511] width 359 height 1017
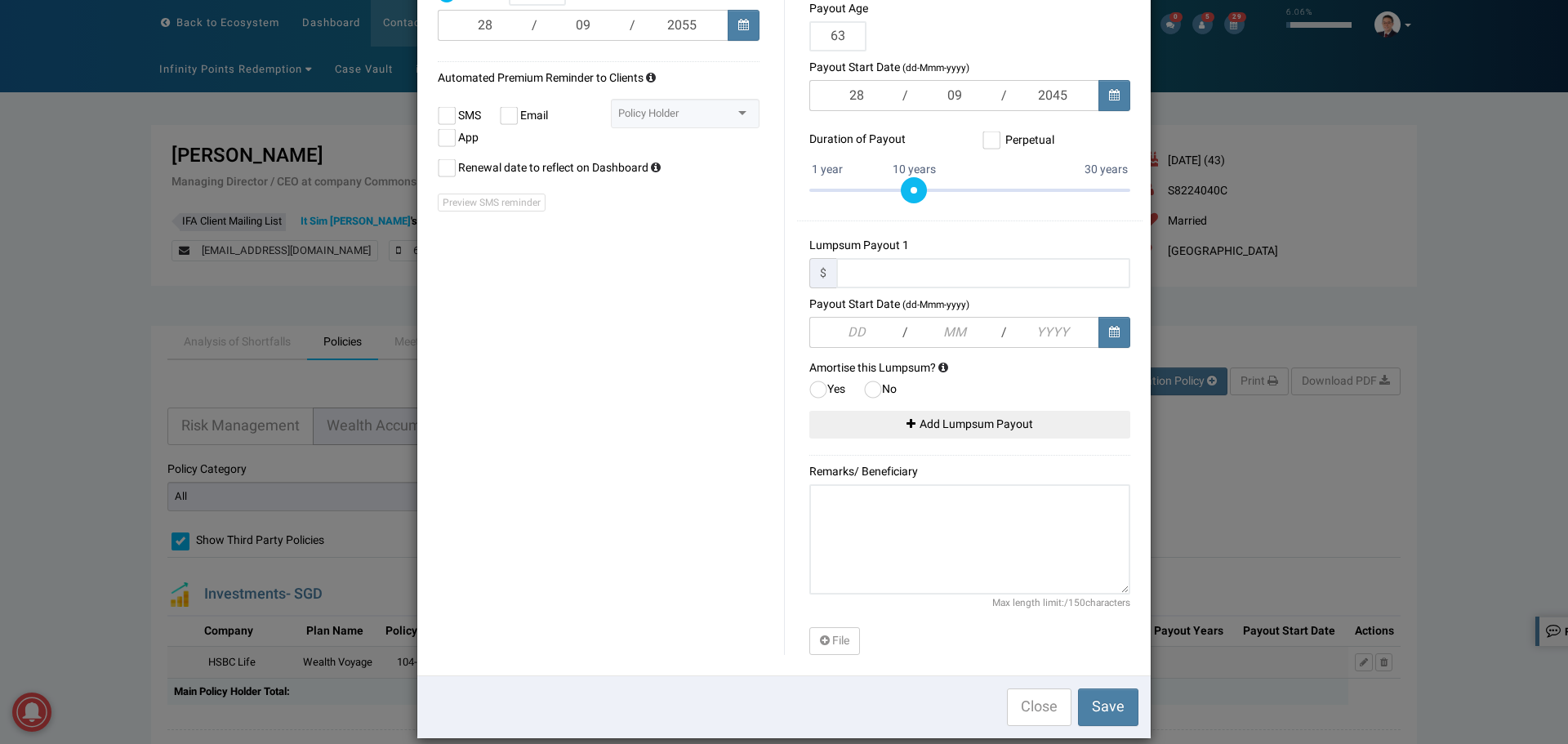
scroll to position [629, 0]
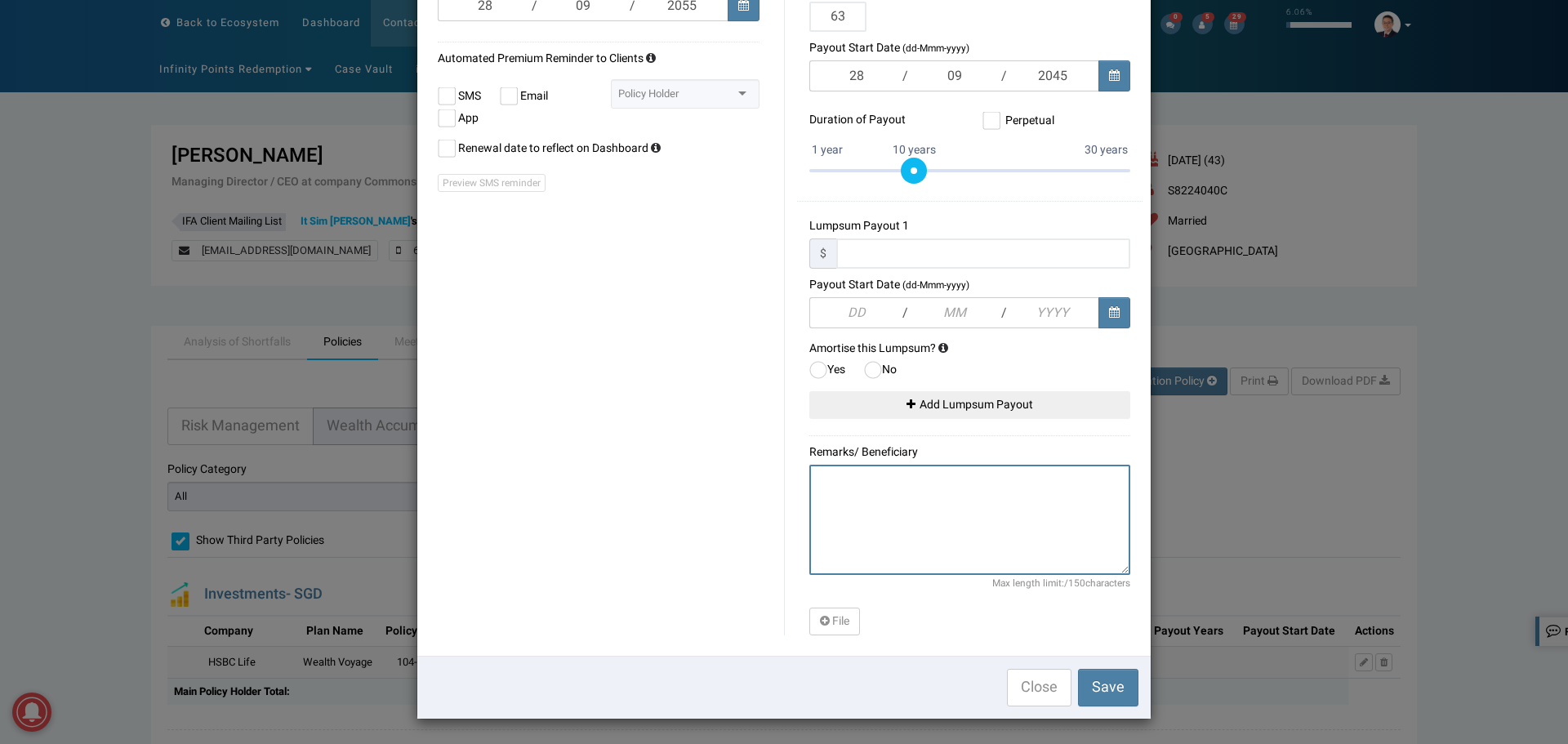
click at [887, 519] on textarea at bounding box center [969, 520] width 321 height 110
paste textarea "$30,000 Paid Up Cashflow - $1,664 (G) - $3,828 (NG) - Based on initial RSP paym…"
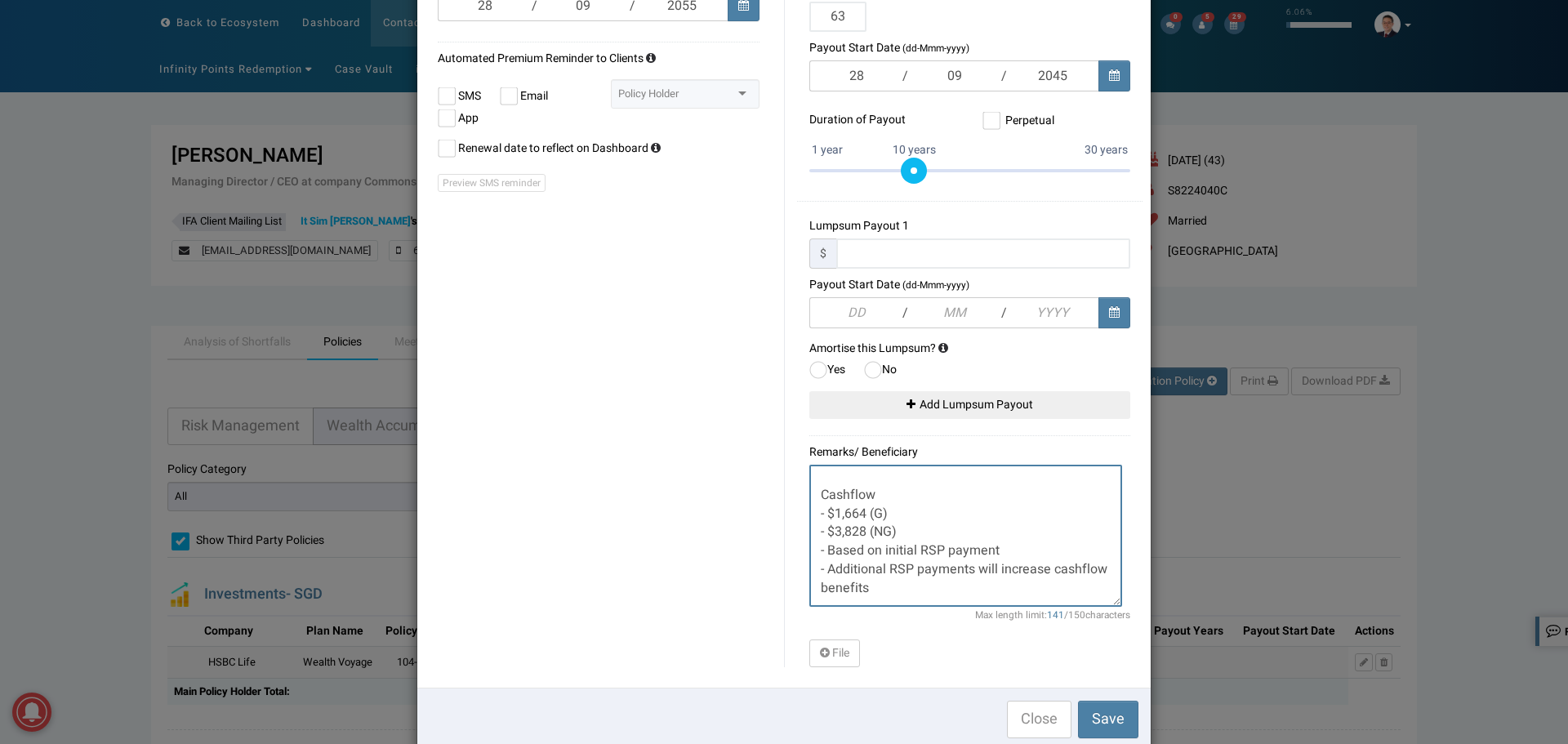
scroll to position [0, 0]
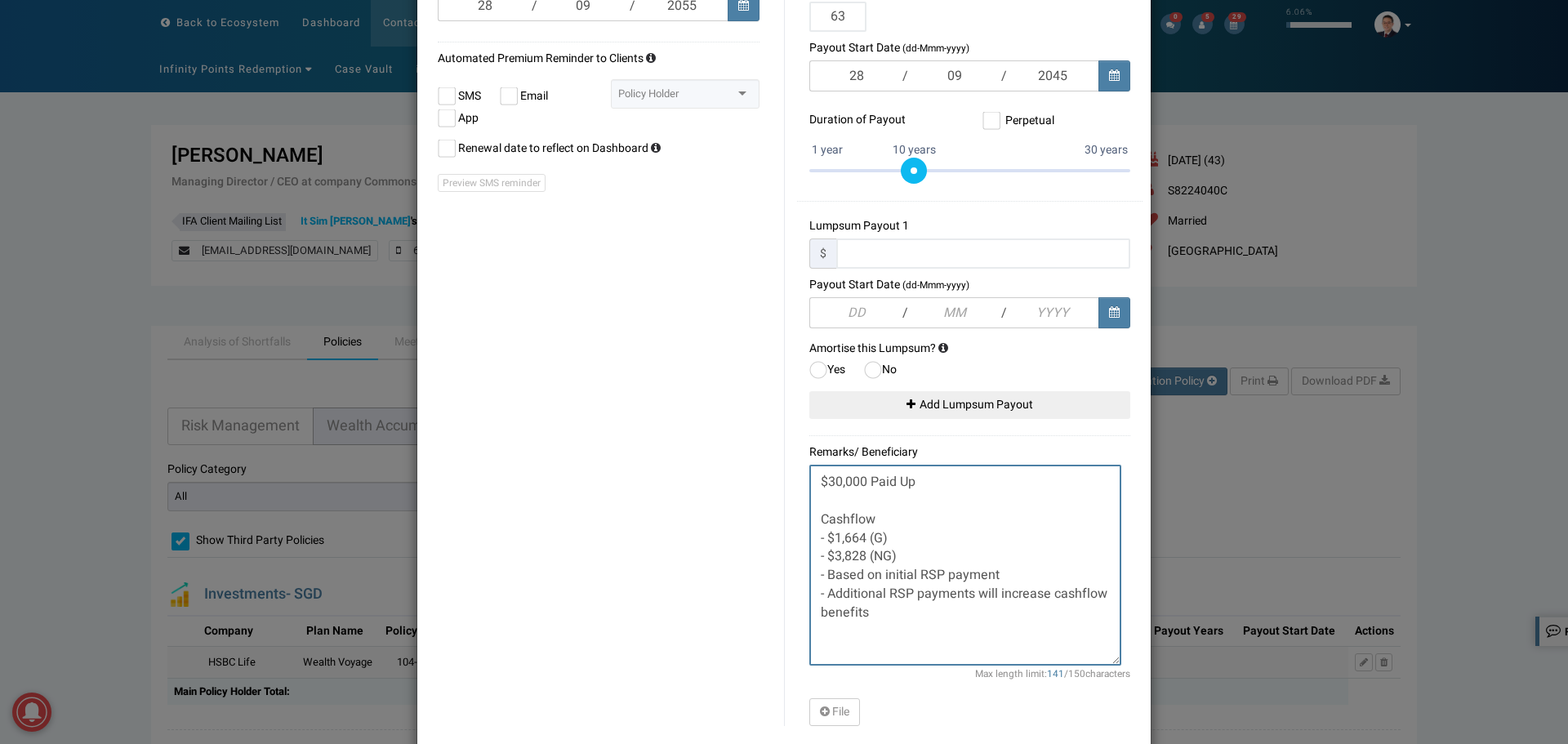
drag, startPoint x: 1119, startPoint y: 570, endPoint x: 1110, endPoint y: 663, distance: 93.4
click at [1110, 663] on textarea "$30,000 Paid Up Cashflow - $1,664 (G) - $3,828 (NG) - Based on initial RSP paym…" at bounding box center [964, 565] width 312 height 201
type textarea "$30,000 Paid Up Cashflow - $1,664 (G) - $3,828 (NG) - Based on initial RSP paym…"
click at [717, 506] on div "Plan Name TM Retirement@63 Policy Number 00287533 Currency SGD SGD MYR AUD CHF …" at bounding box center [784, 173] width 717 height 1109
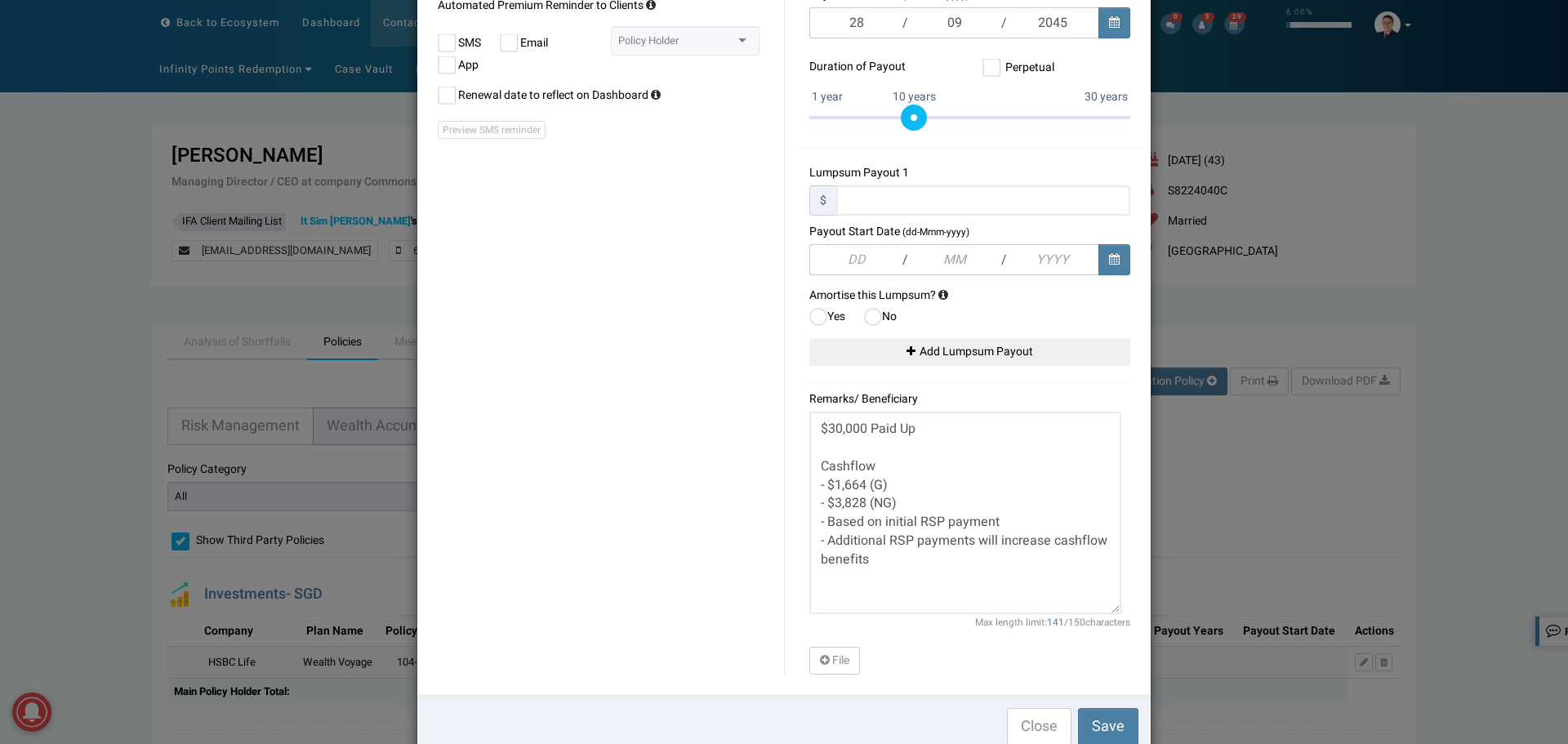
scroll to position [721, 0]
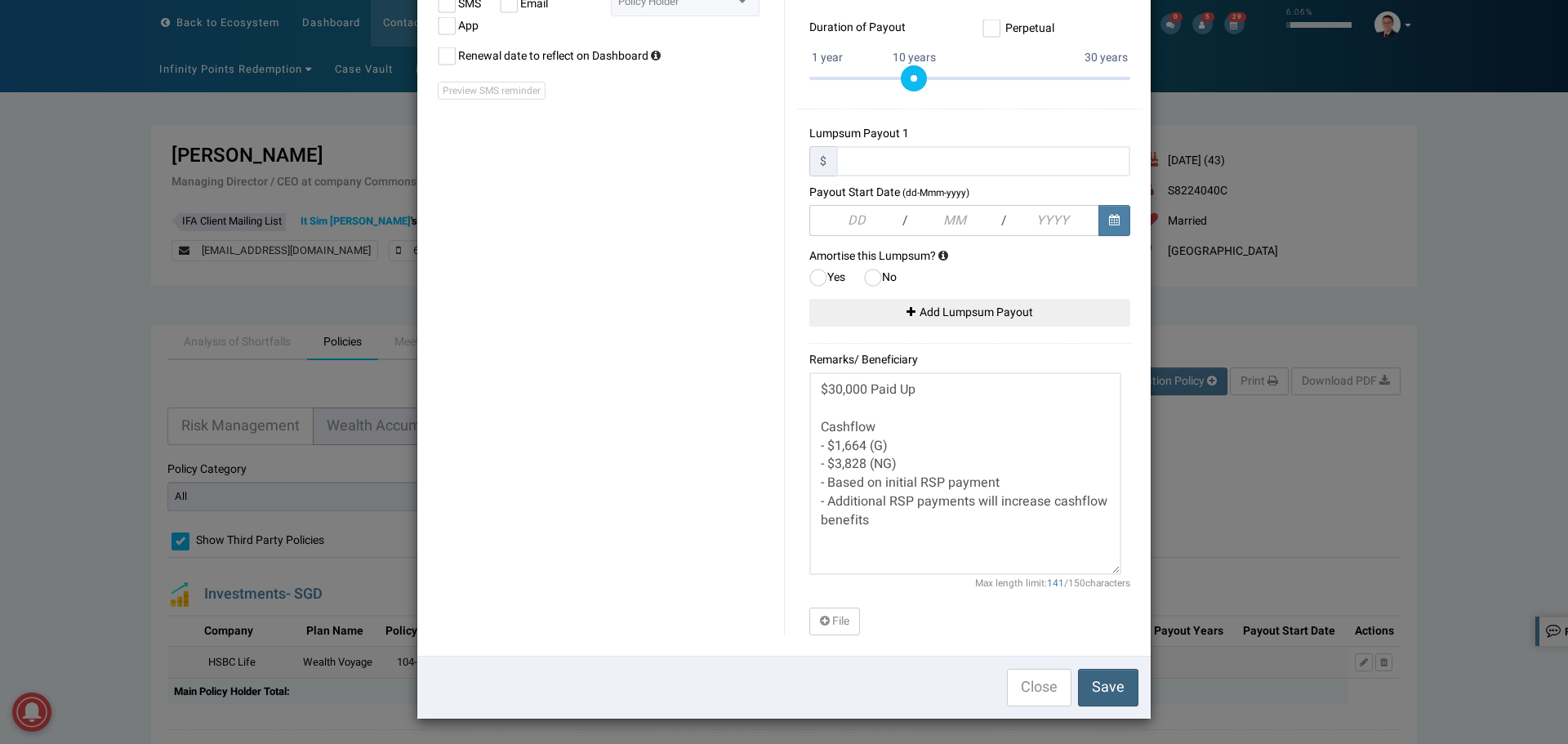
click at [1103, 683] on span "Save" at bounding box center [1108, 687] width 33 height 22
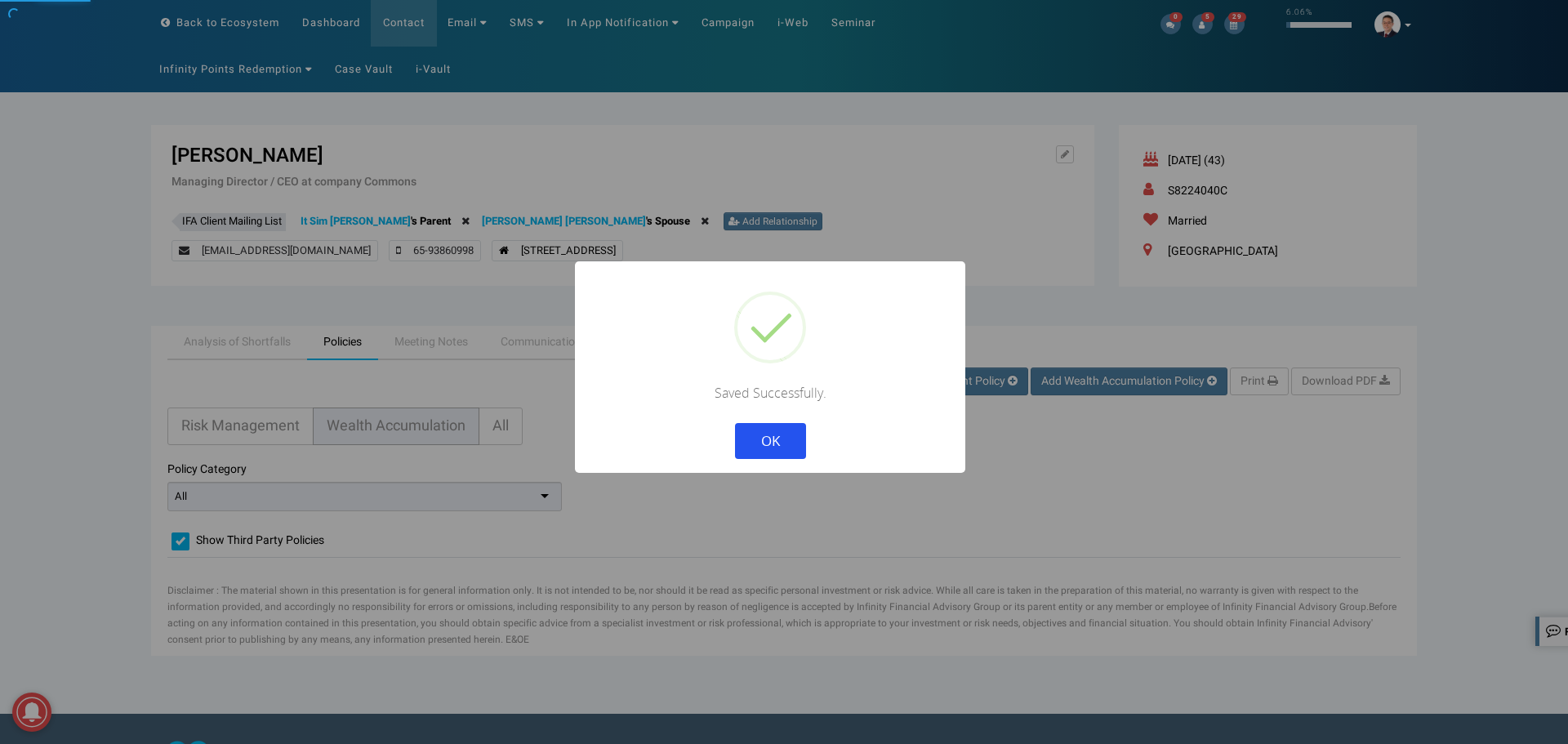
click at [781, 438] on button "OK" at bounding box center [770, 441] width 71 height 36
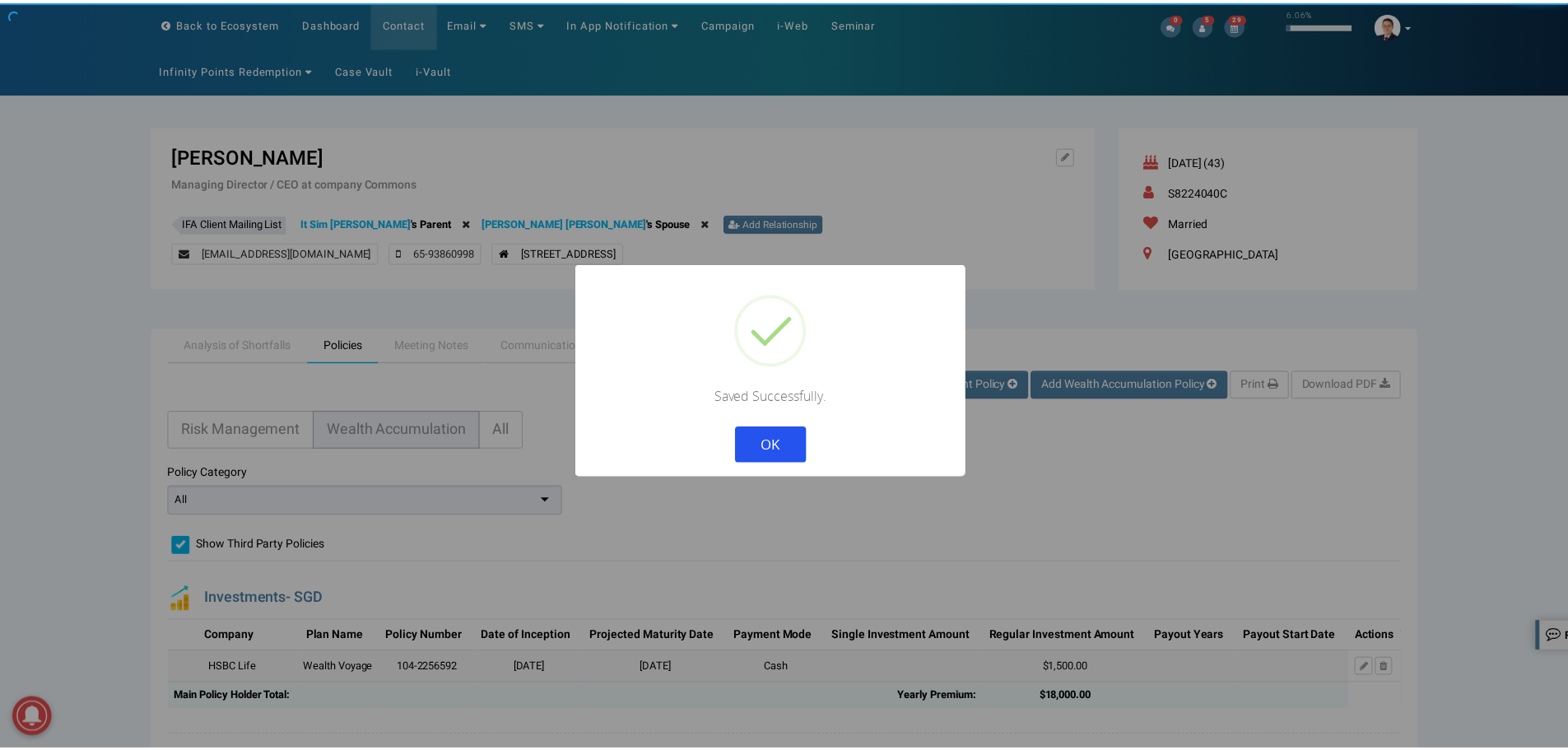
scroll to position [0, 0]
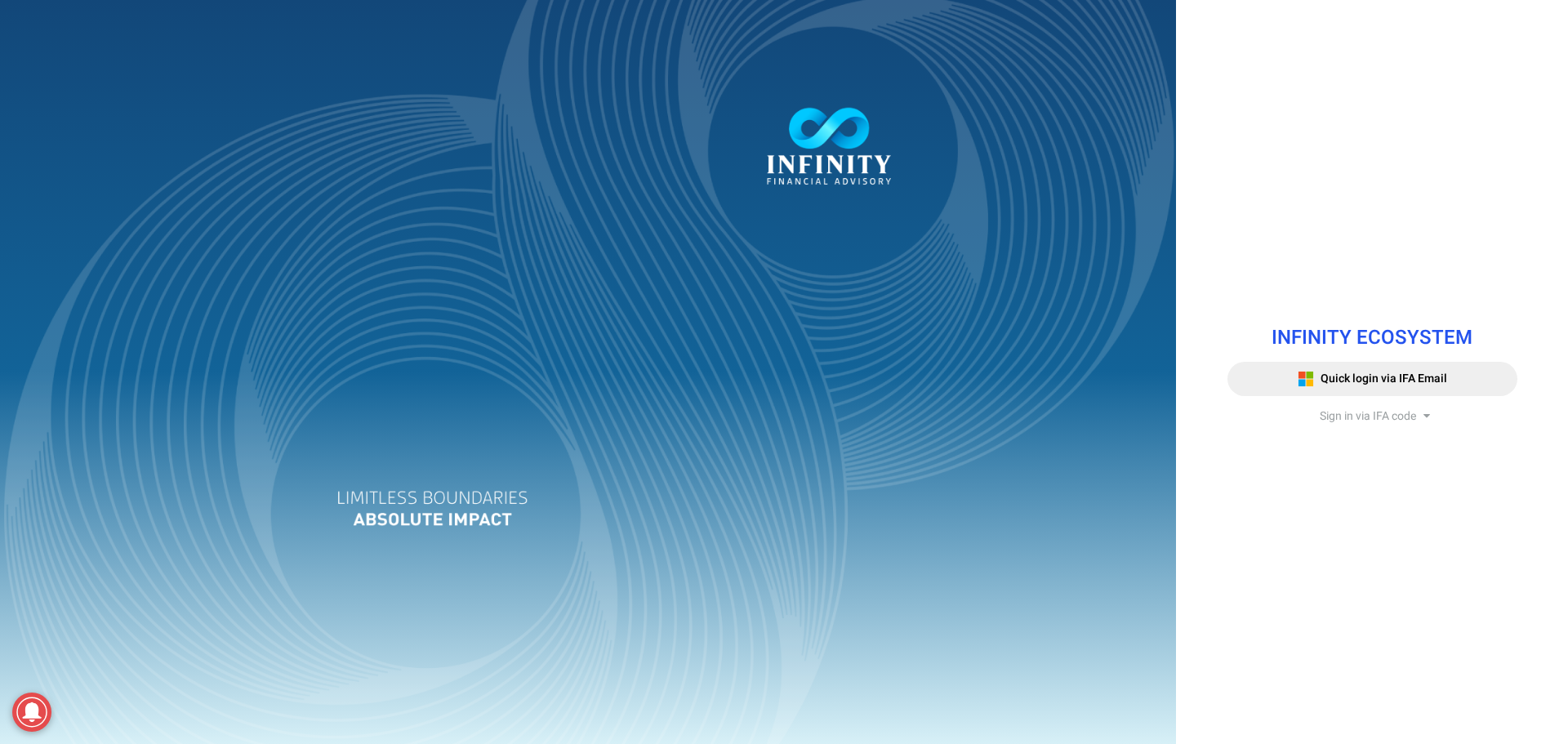
click at [1373, 411] on span "Sign in via IFA code" at bounding box center [1367, 416] width 97 height 17
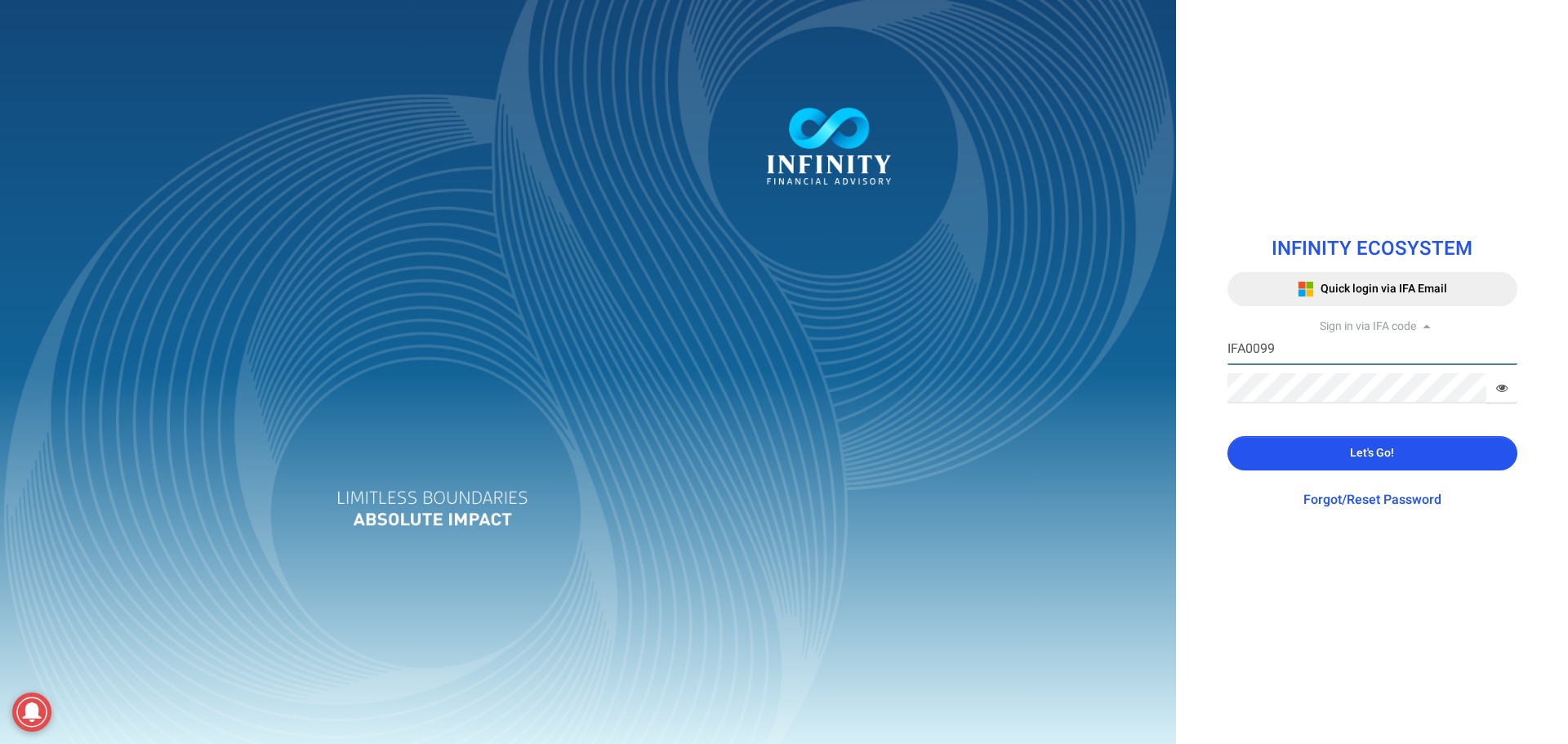
drag, startPoint x: 1291, startPoint y: 350, endPoint x: 1291, endPoint y: 366, distance: 16.0
click at [1291, 350] on input "IFA0099" at bounding box center [1372, 349] width 290 height 30
type input "IFA0105"
click at [1284, 447] on button "Let's Go!" at bounding box center [1372, 453] width 290 height 34
